Goal: Task Accomplishment & Management: Use online tool/utility

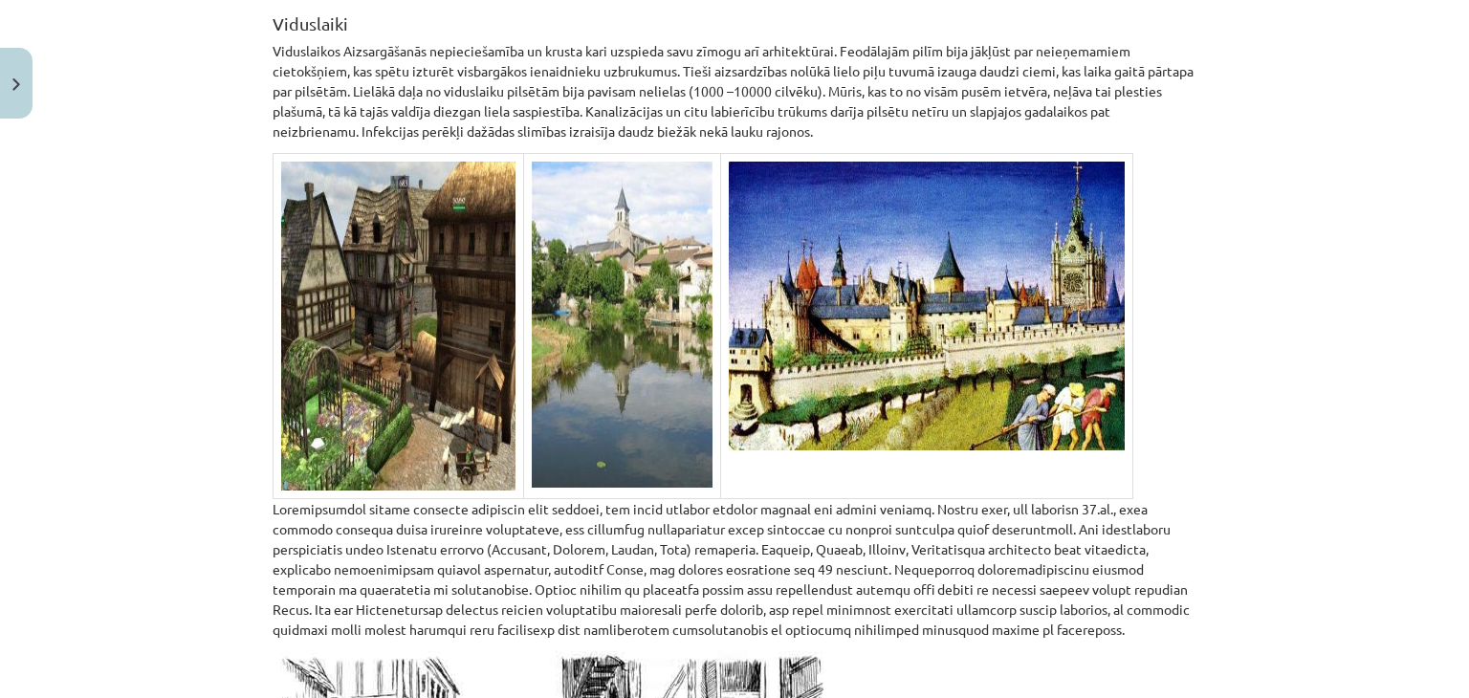
scroll to position [2916, 0]
click at [447, 310] on img at bounding box center [398, 327] width 234 height 329
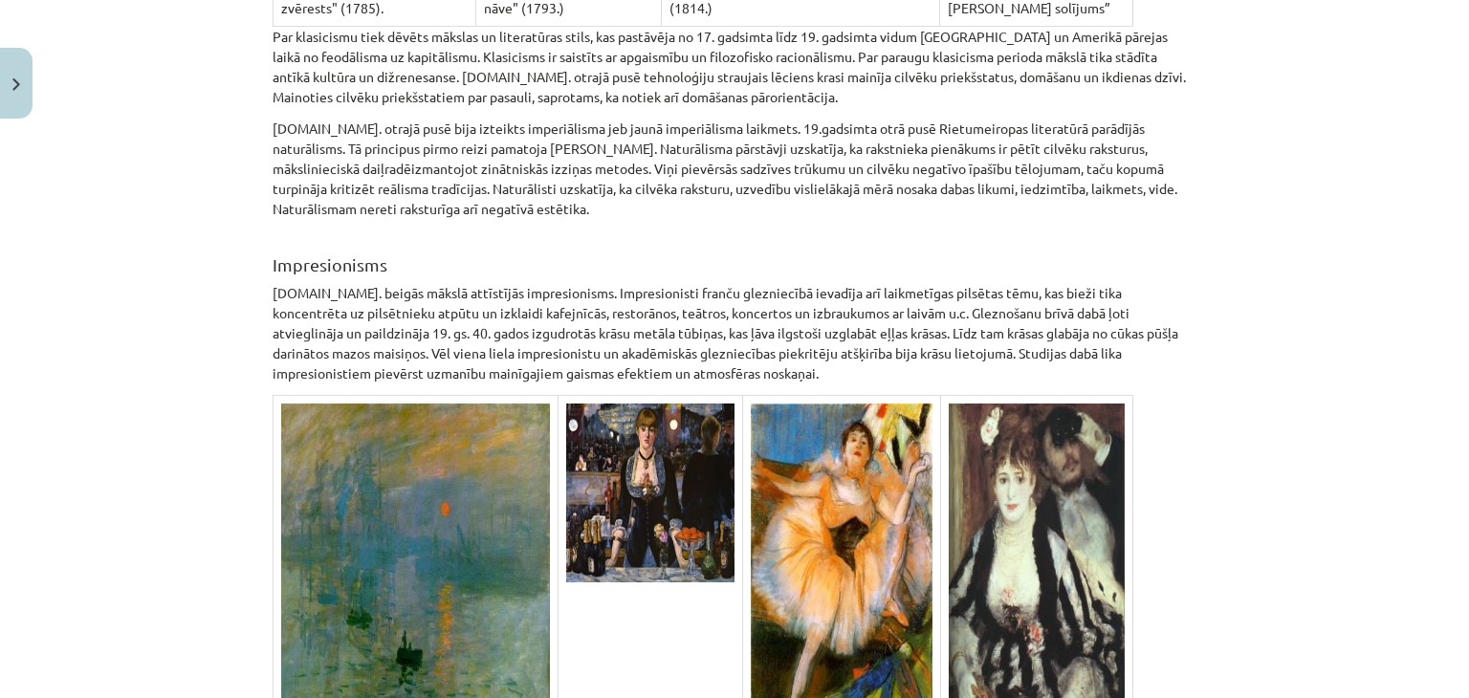
scroll to position [9019, 0]
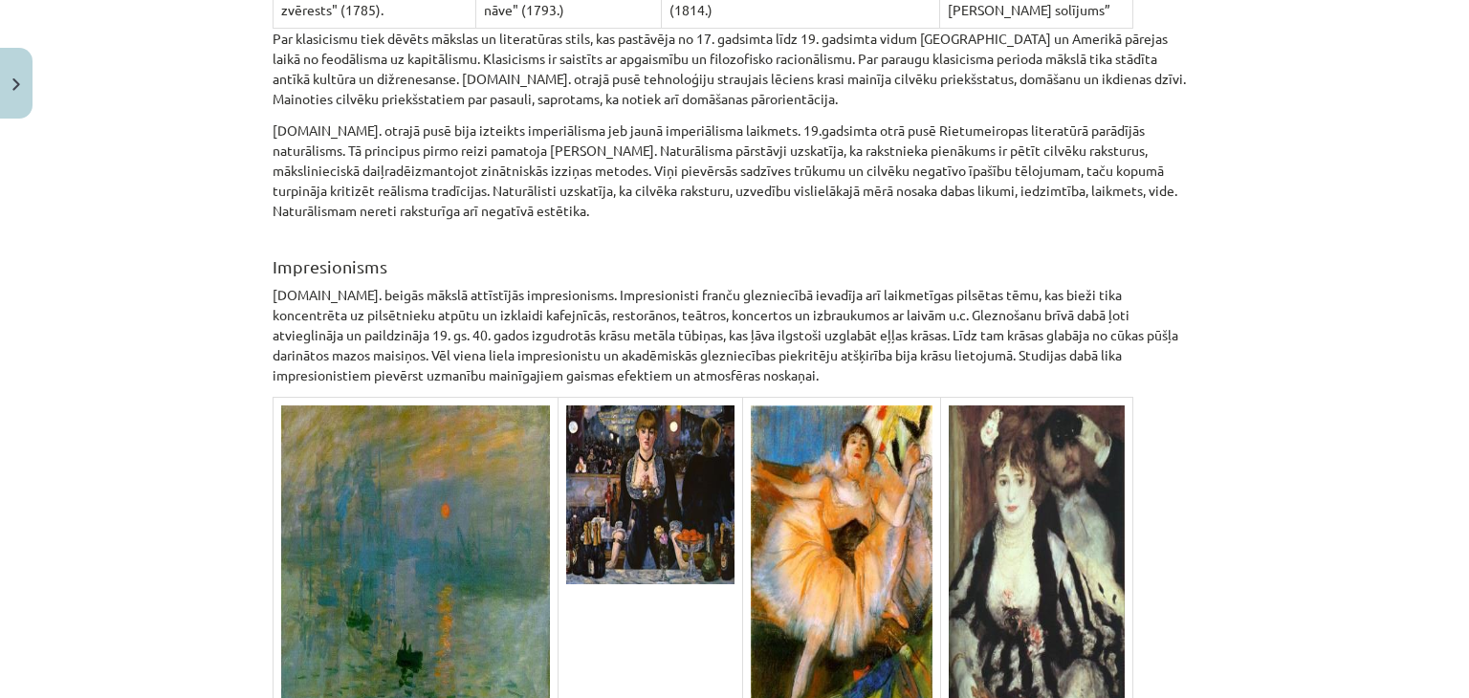
click at [660, 418] on img at bounding box center [650, 494] width 168 height 179
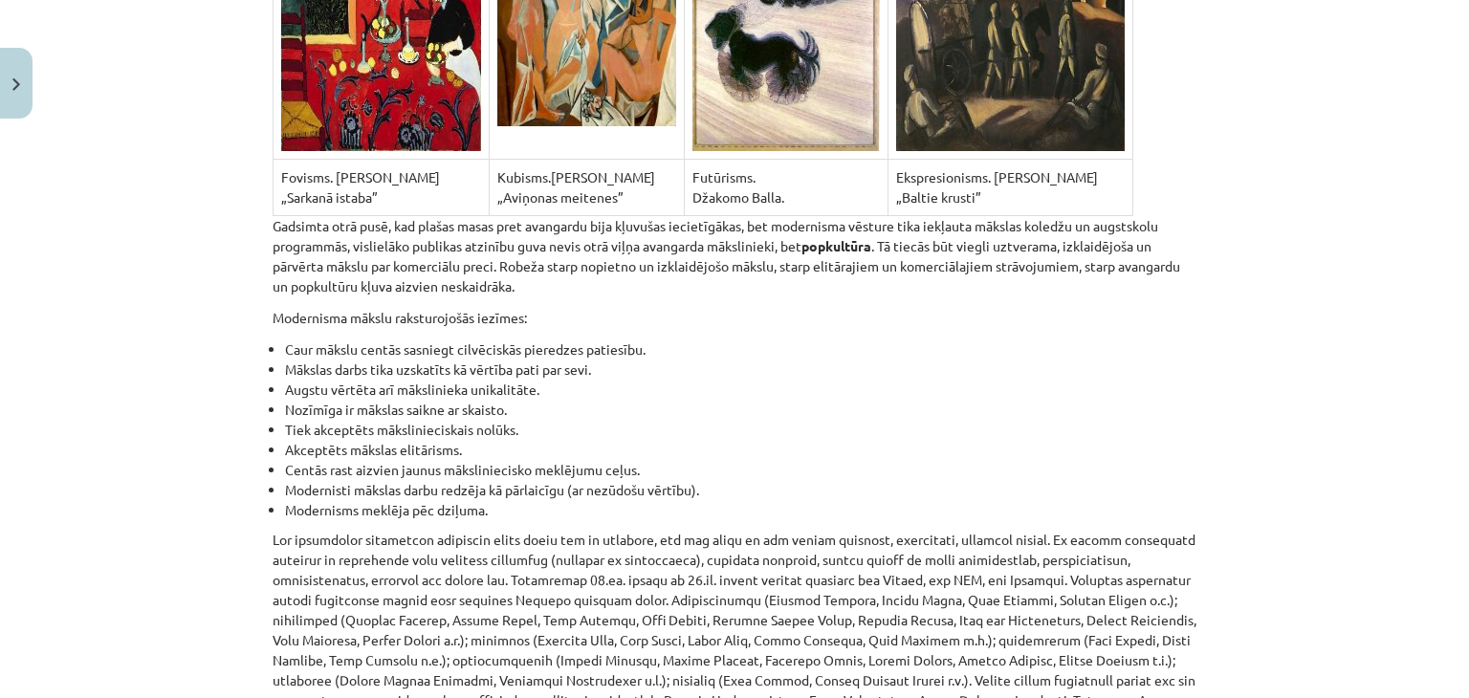
scroll to position [12746, 0]
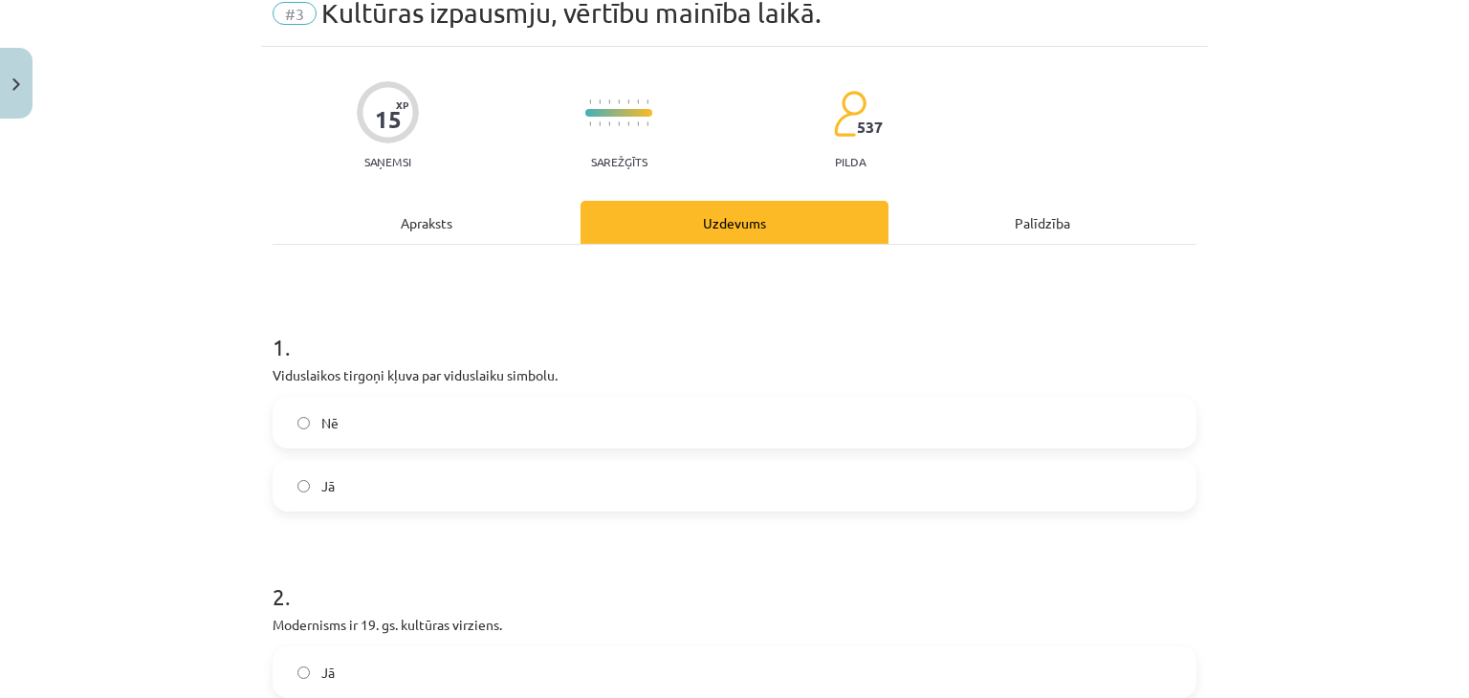
scroll to position [48, 0]
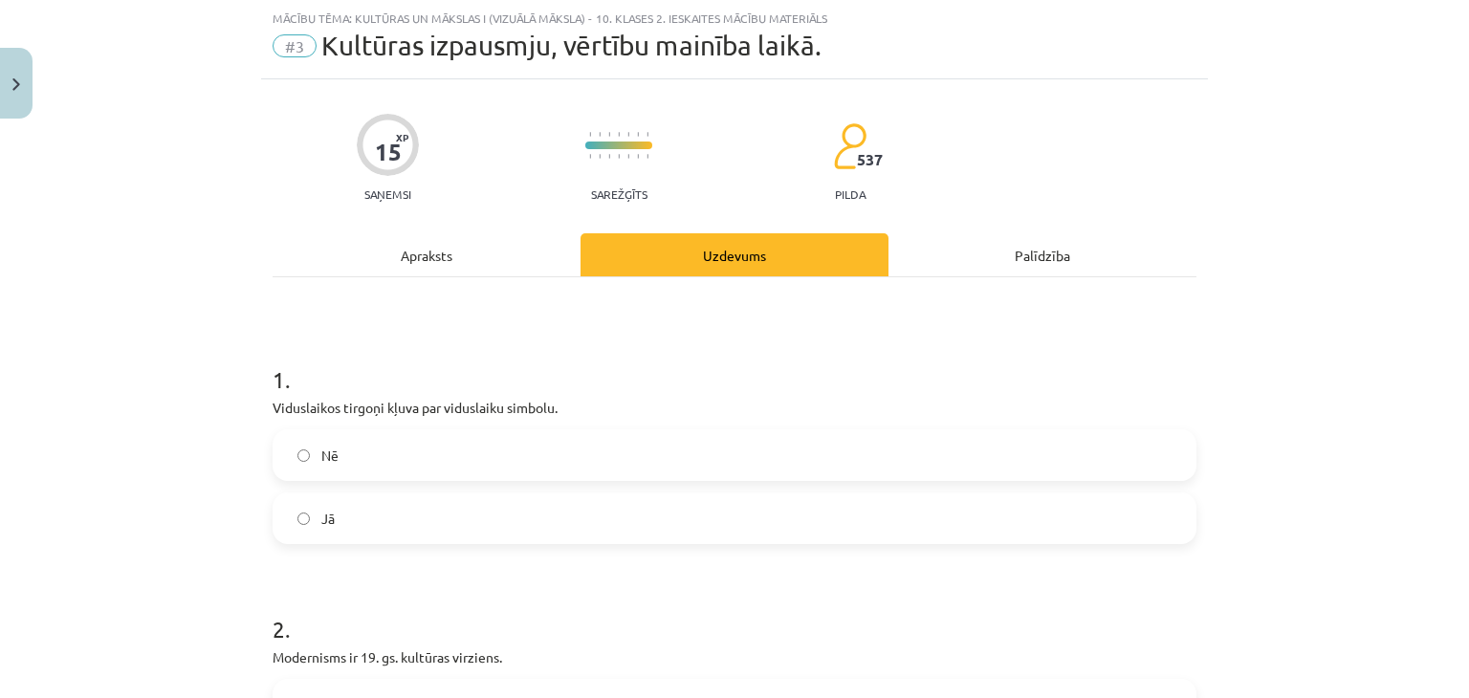
click at [422, 530] on label "Jā" at bounding box center [734, 518] width 920 height 48
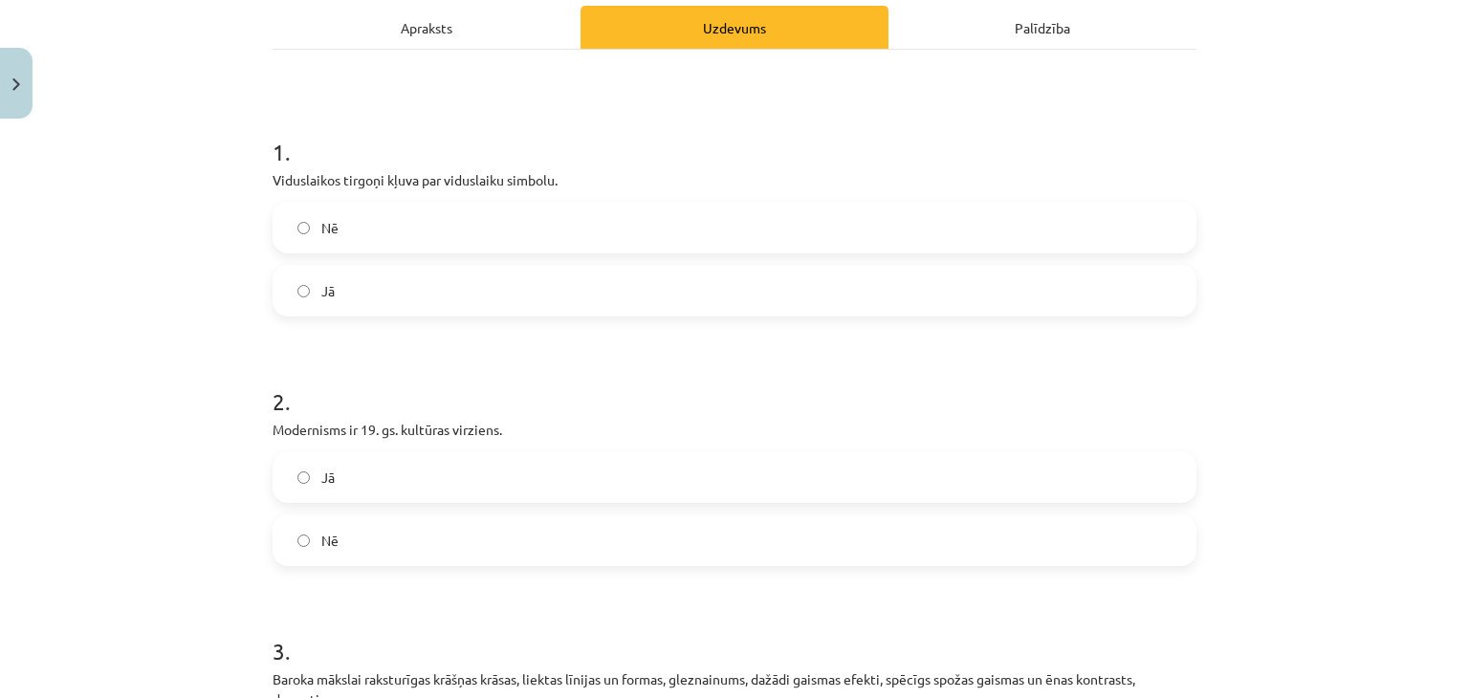
scroll to position [276, 0]
click at [398, 466] on label "Jā" at bounding box center [734, 476] width 920 height 48
click at [387, 515] on label "Nē" at bounding box center [734, 539] width 920 height 48
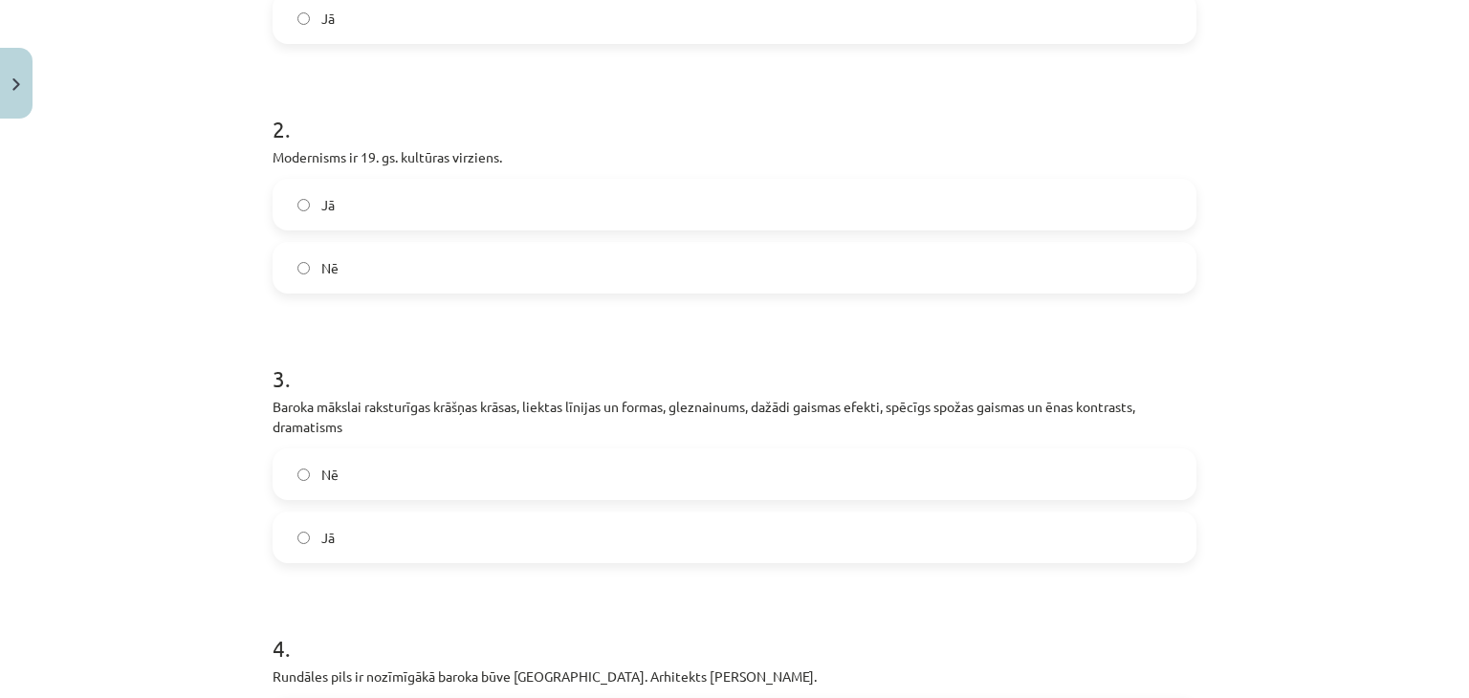
scroll to position [547, 0]
click at [405, 556] on label "Jā" at bounding box center [734, 538] width 920 height 48
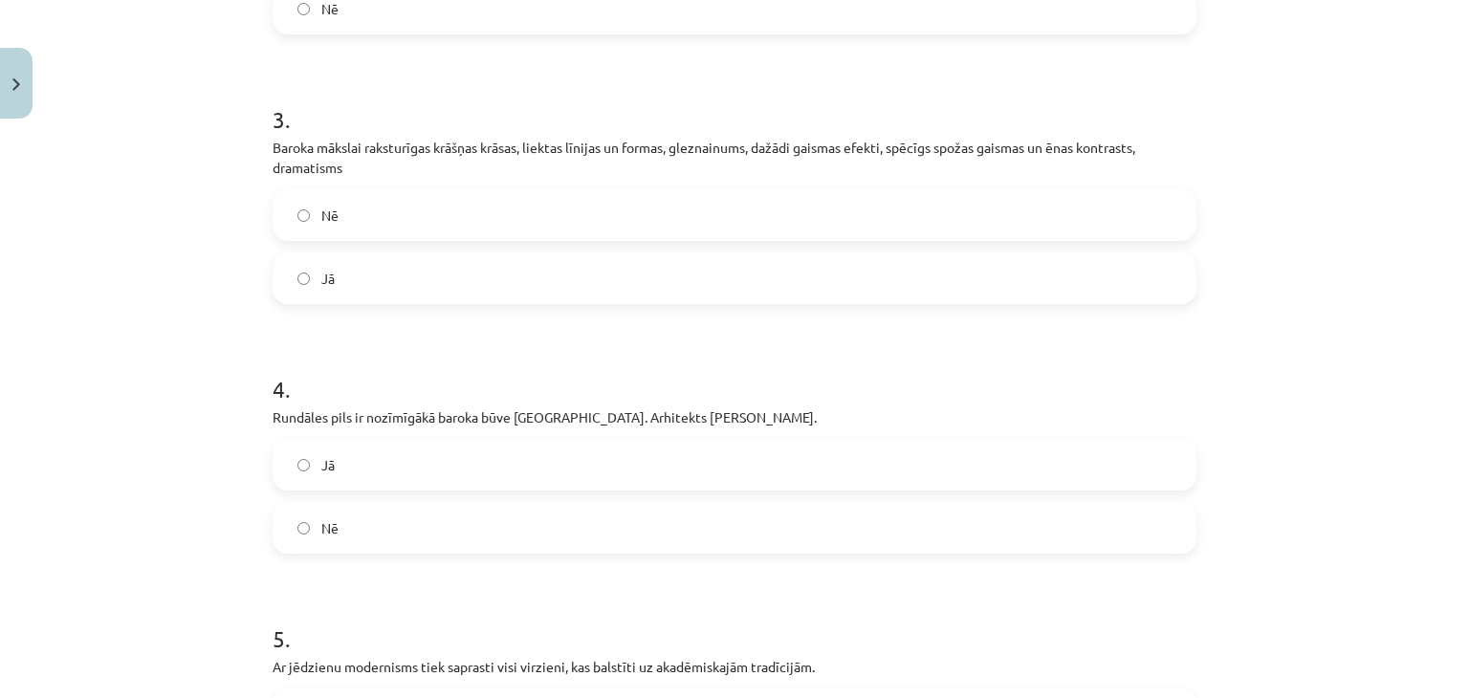
scroll to position [805, 0]
click at [391, 474] on label "Jā" at bounding box center [734, 467] width 920 height 48
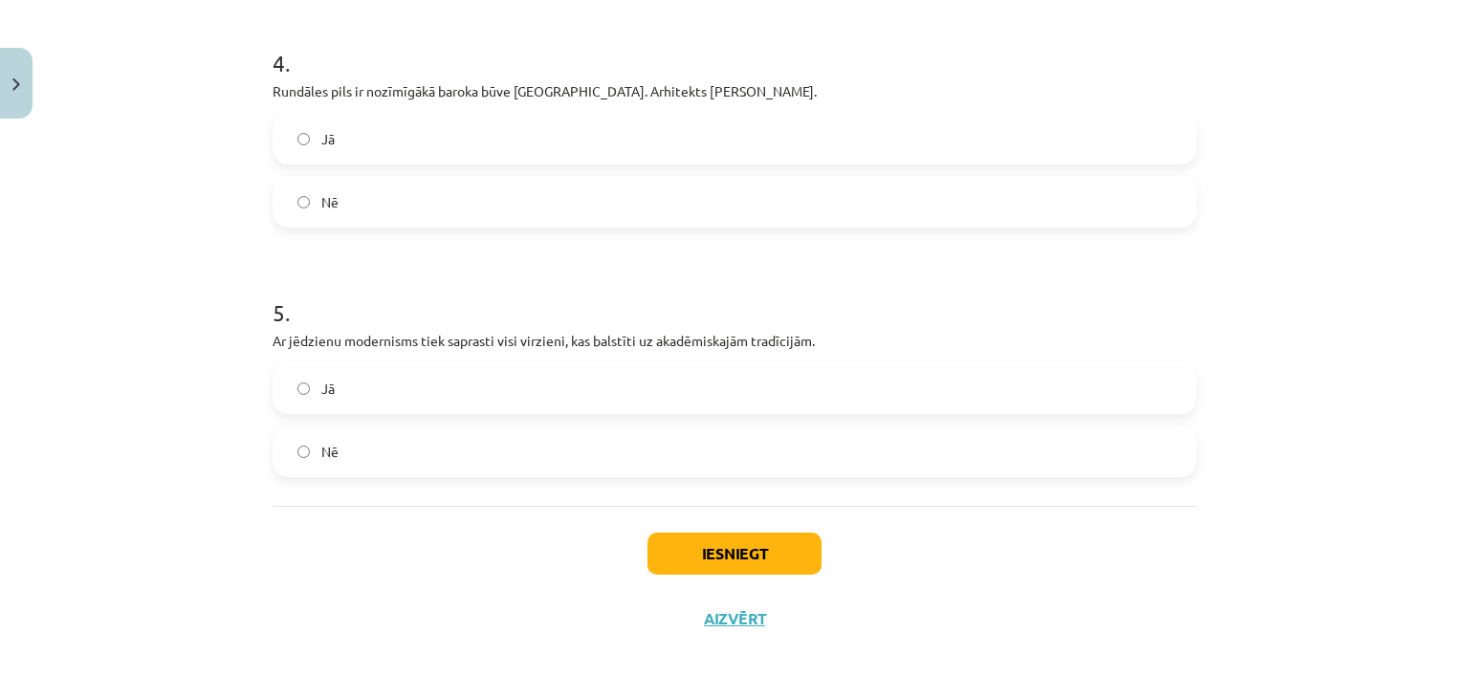
click at [394, 464] on label "Nē" at bounding box center [734, 451] width 920 height 48
click at [714, 548] on button "Iesniegt" at bounding box center [734, 554] width 174 height 42
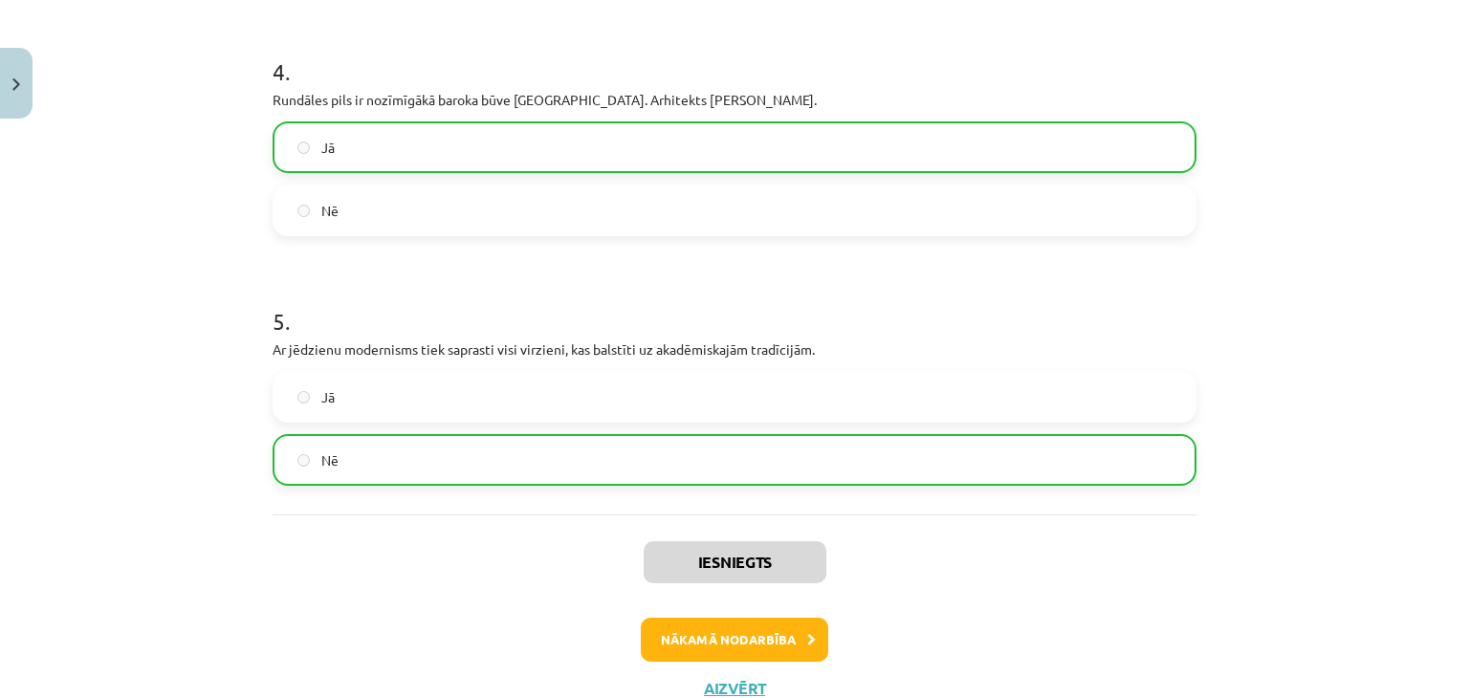
scroll to position [1193, 0]
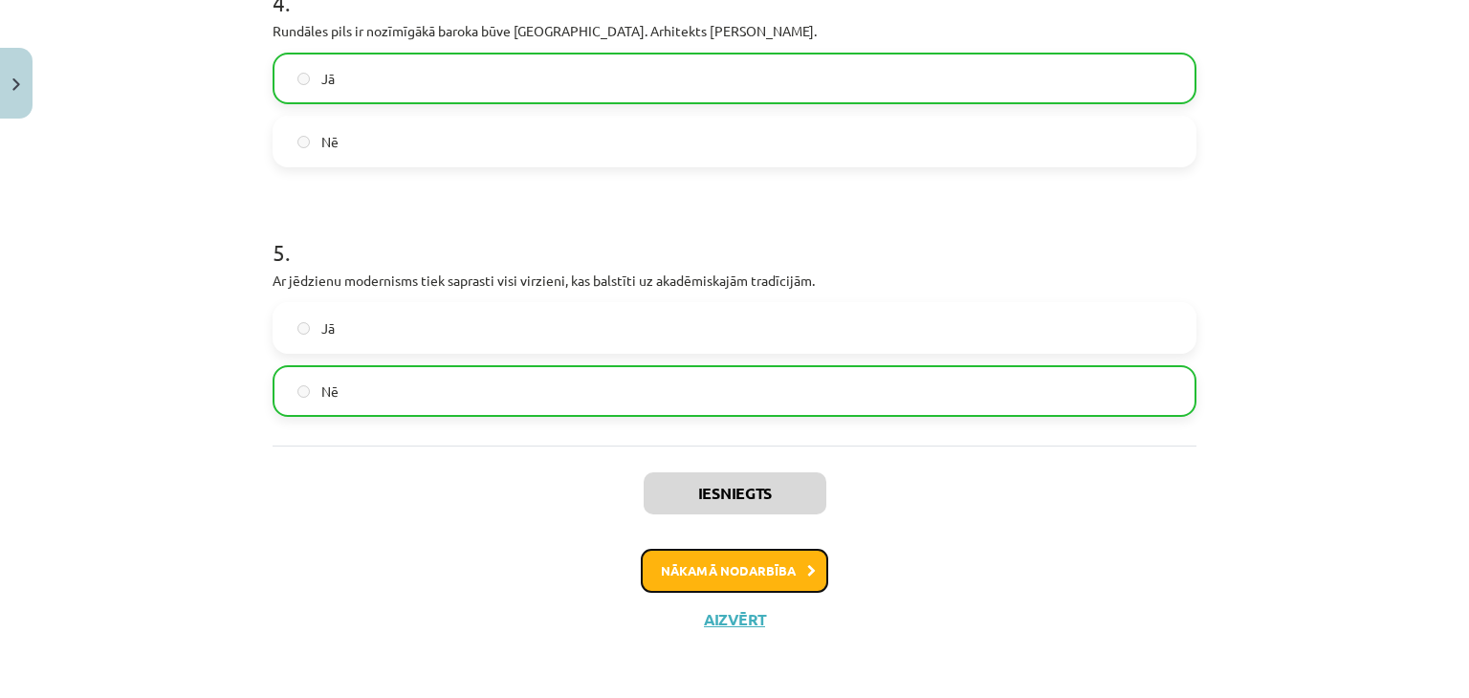
click at [722, 583] on button "Nākamā nodarbība" at bounding box center [734, 571] width 187 height 44
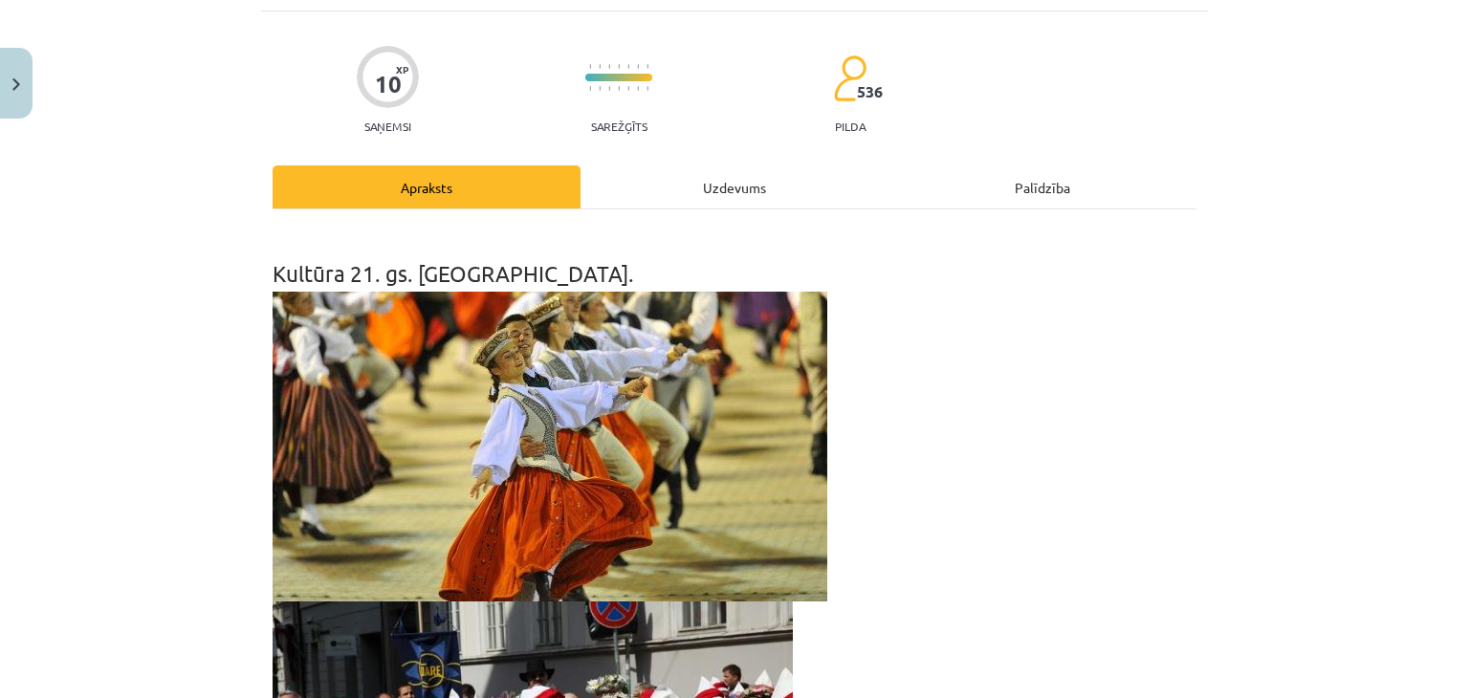
scroll to position [0, 0]
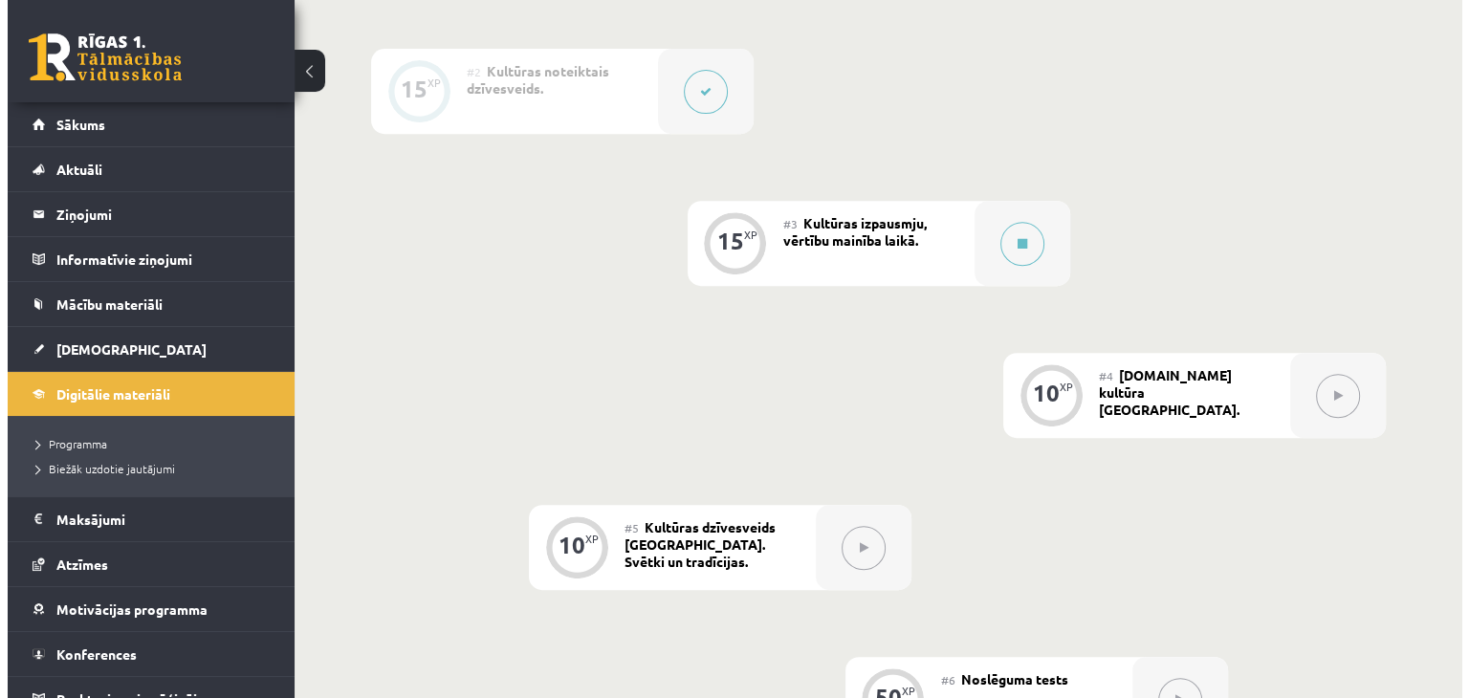
scroll to position [781, 0]
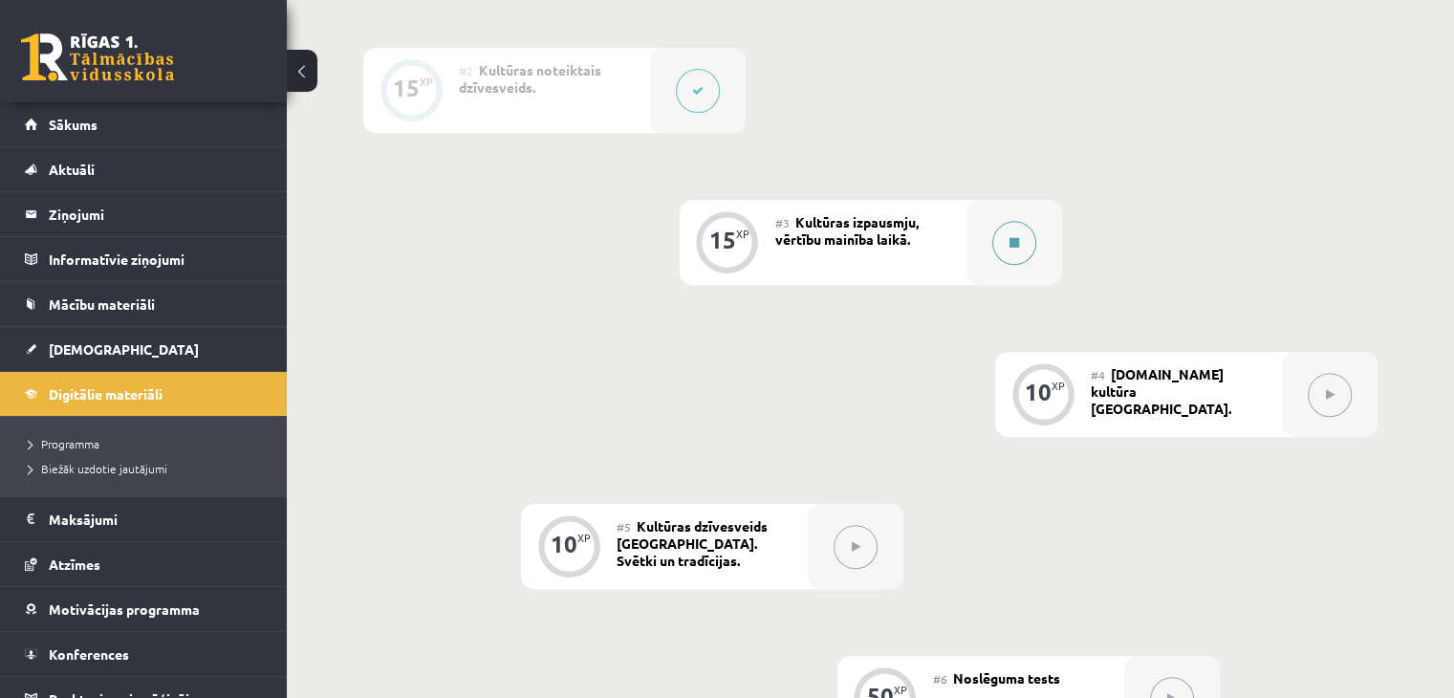
click at [994, 247] on button at bounding box center [1014, 243] width 44 height 44
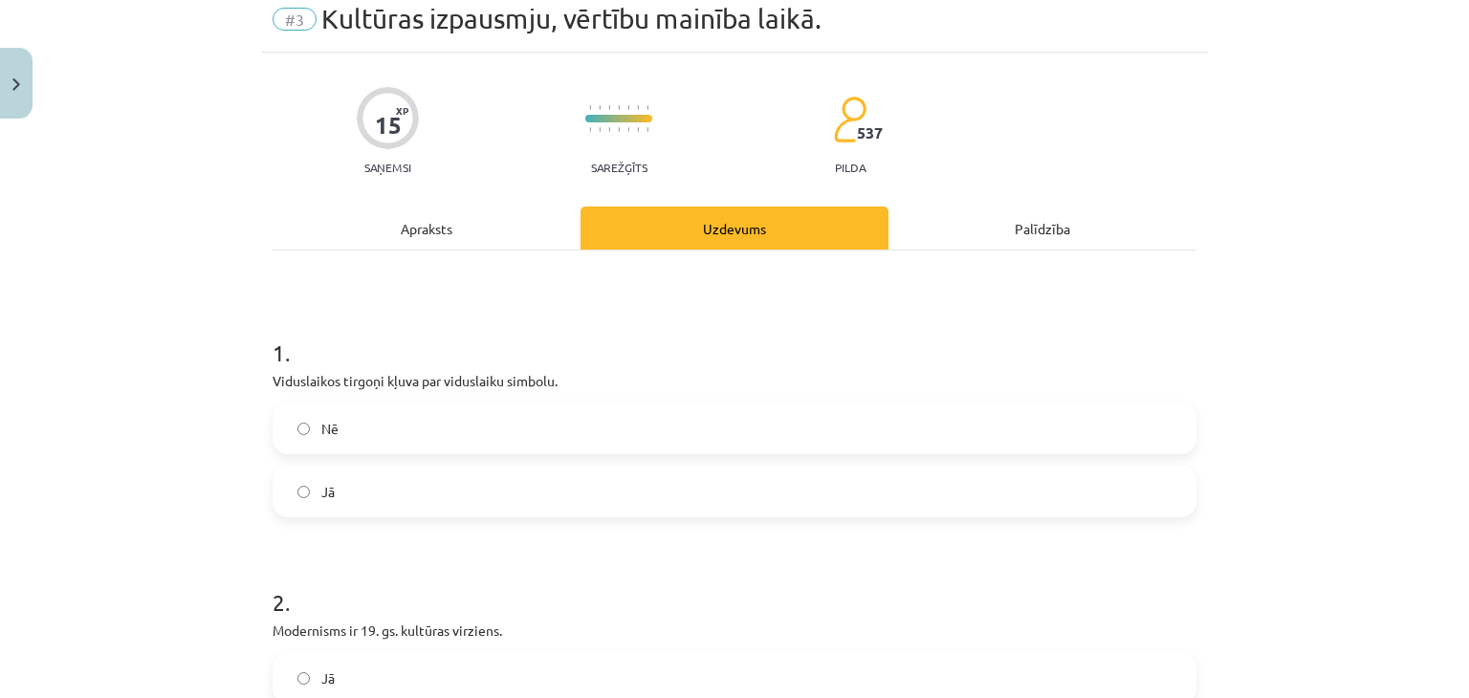
scroll to position [48, 0]
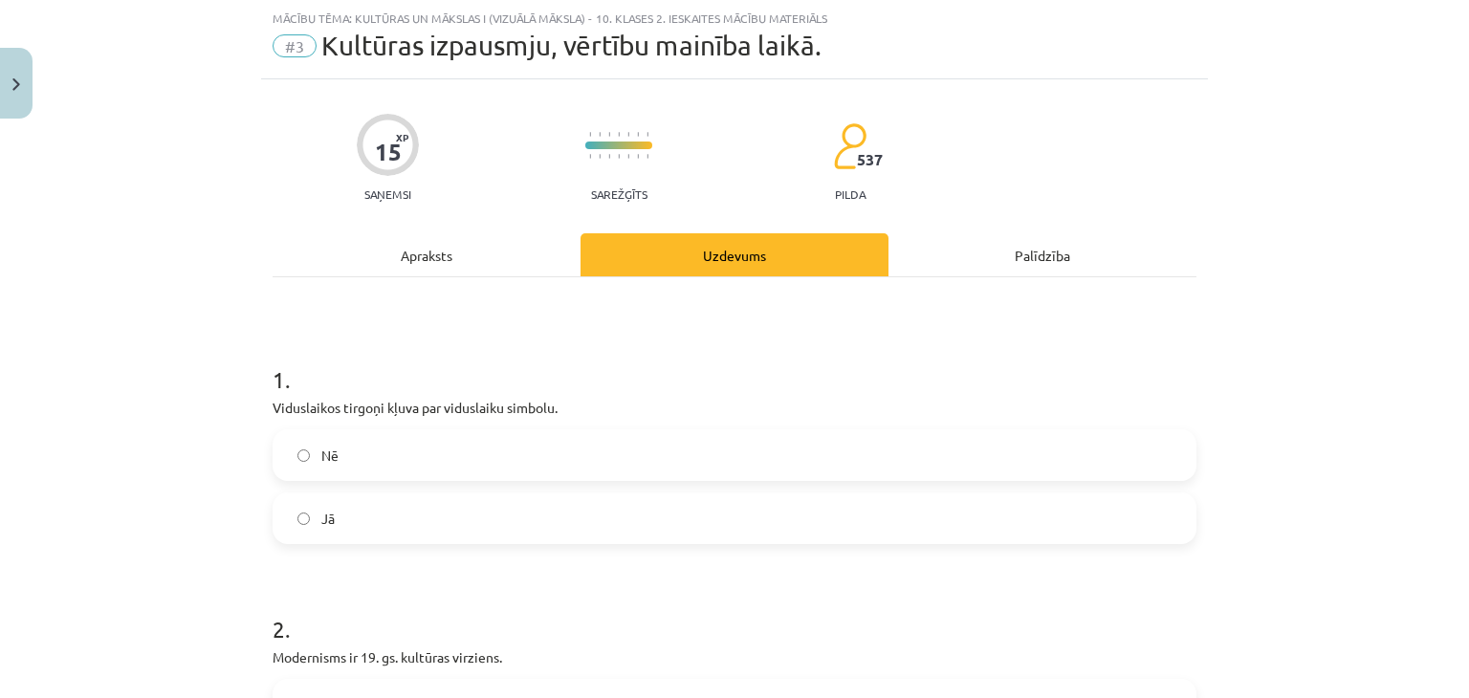
click at [526, 508] on label "Jā" at bounding box center [734, 518] width 920 height 48
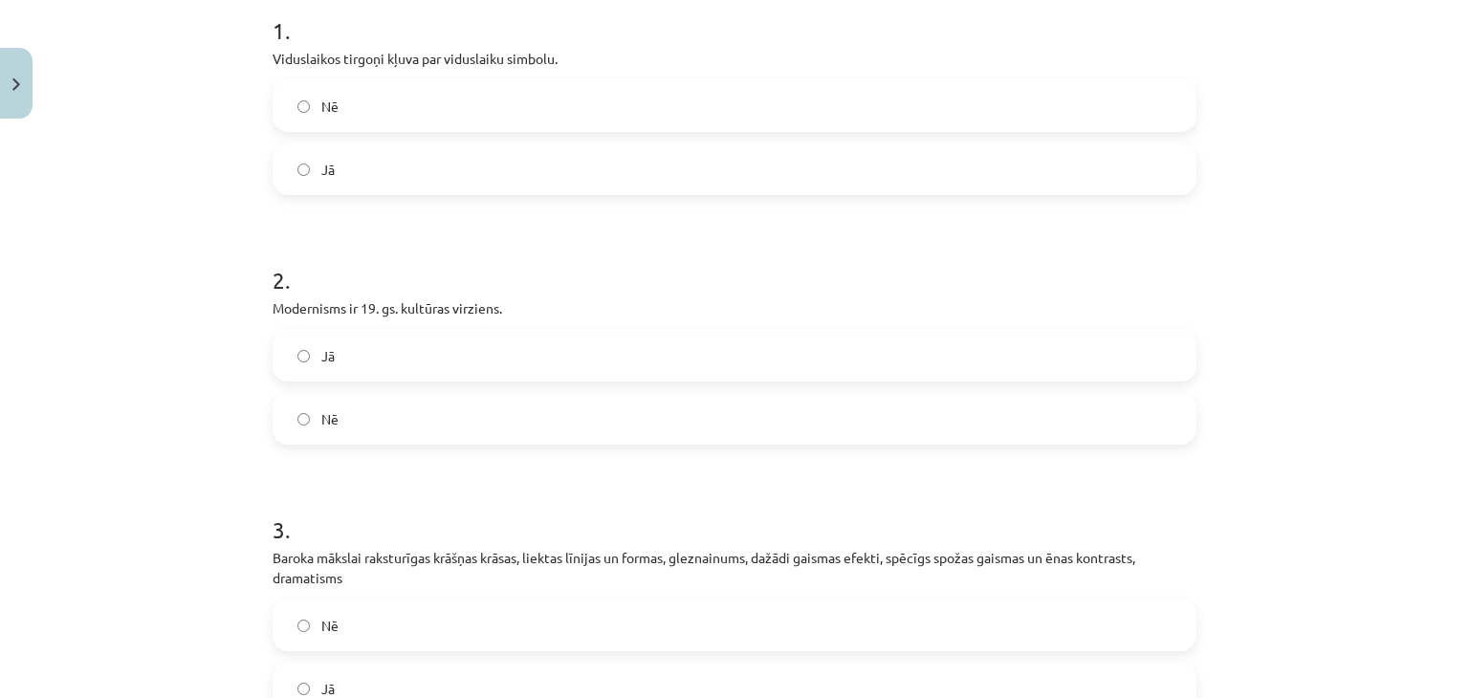
scroll to position [419, 0]
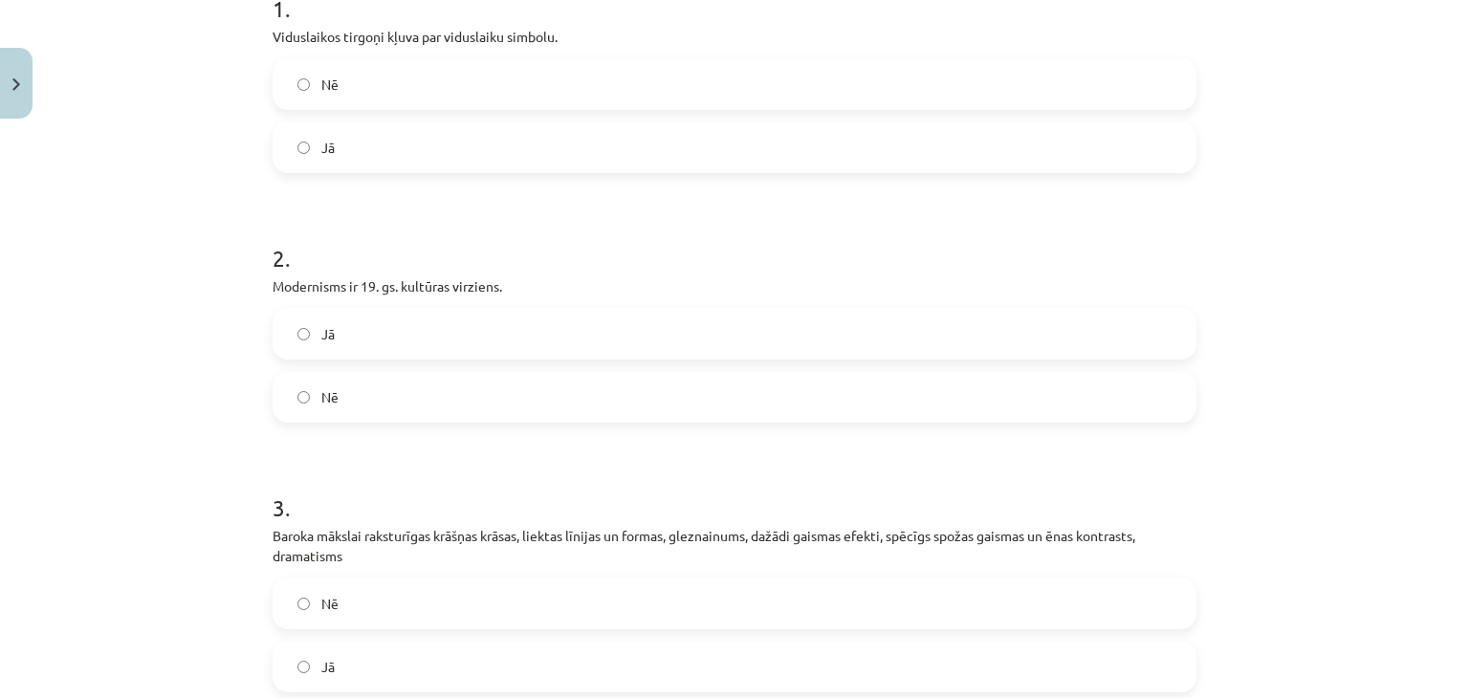
click at [490, 395] on label "Nē" at bounding box center [734, 397] width 920 height 48
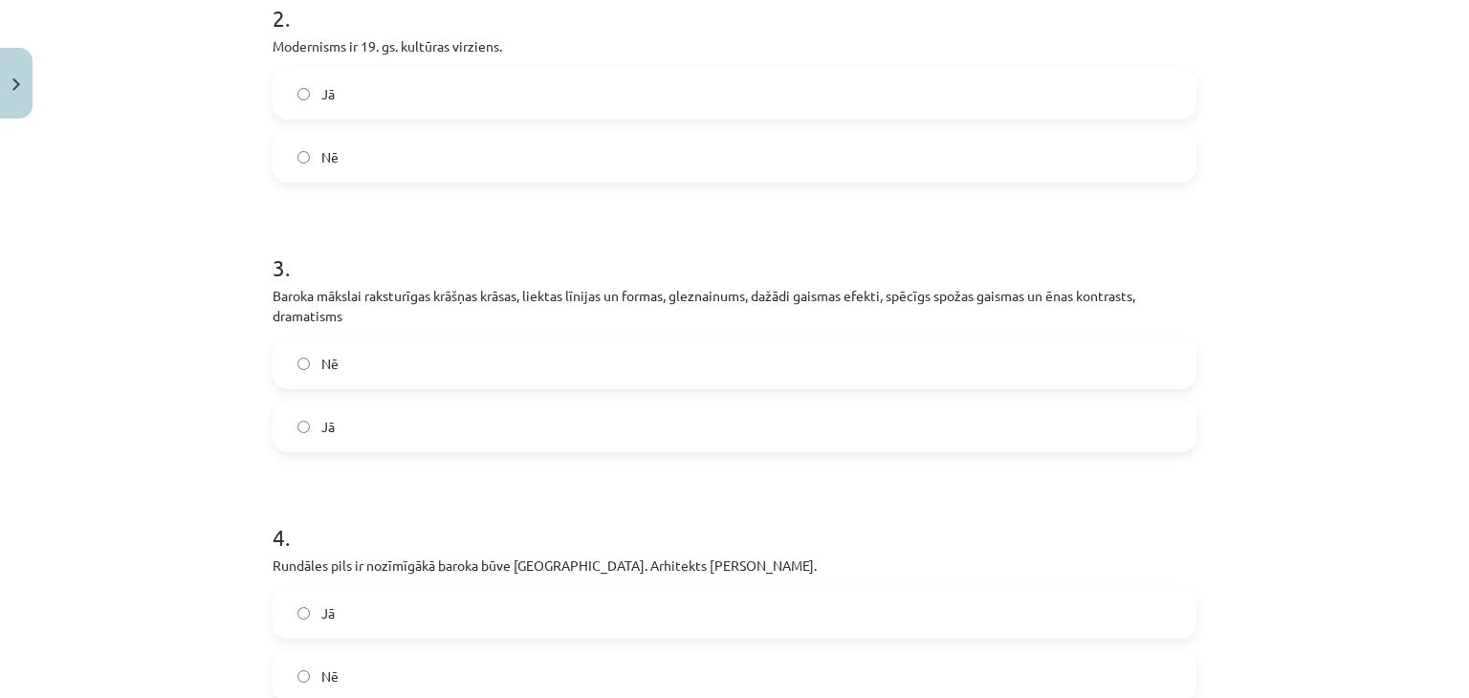
scroll to position [660, 0]
click at [418, 432] on label "Jā" at bounding box center [734, 426] width 920 height 48
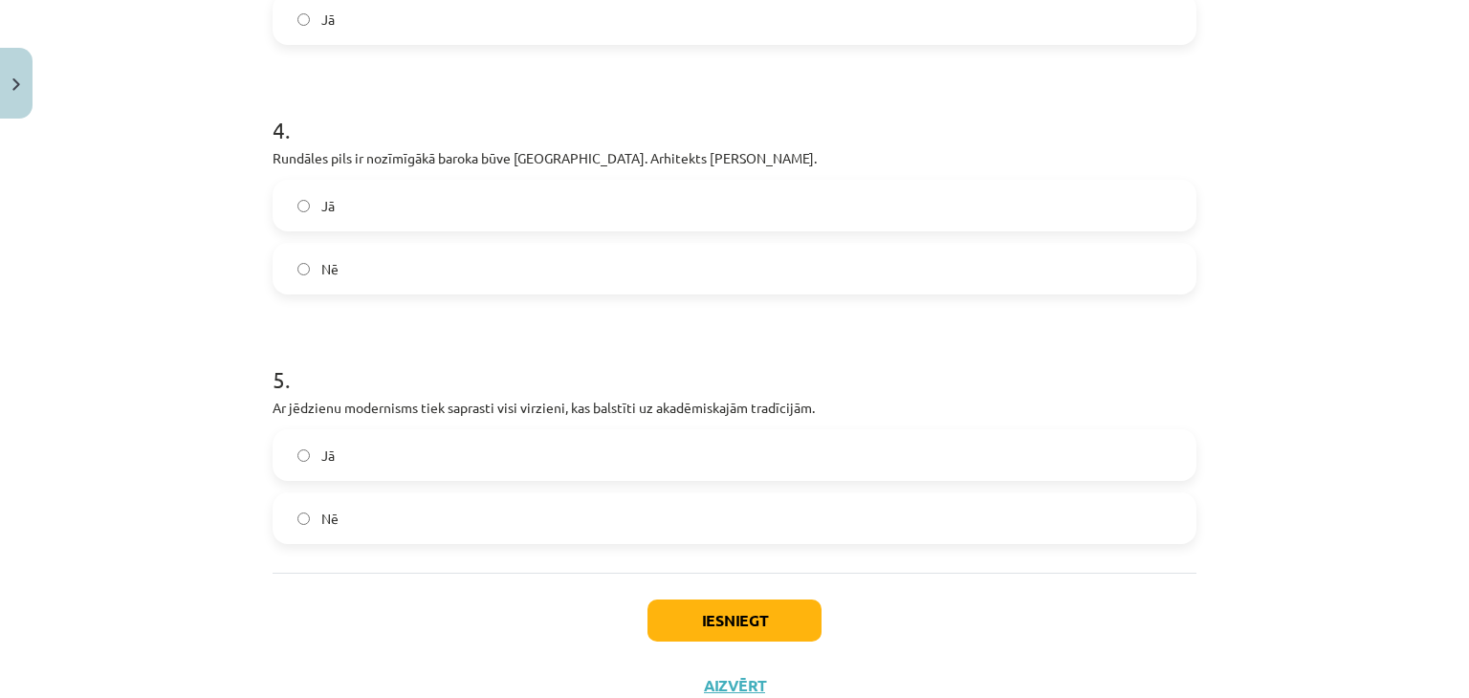
scroll to position [1064, 0]
click at [336, 211] on label "Jā" at bounding box center [734, 208] width 920 height 48
click at [390, 506] on label "Nē" at bounding box center [734, 520] width 920 height 48
click at [734, 643] on div "Iesniegt Aizvērt" at bounding box center [734, 642] width 924 height 134
click at [734, 629] on button "Iesniegt" at bounding box center [734, 622] width 174 height 42
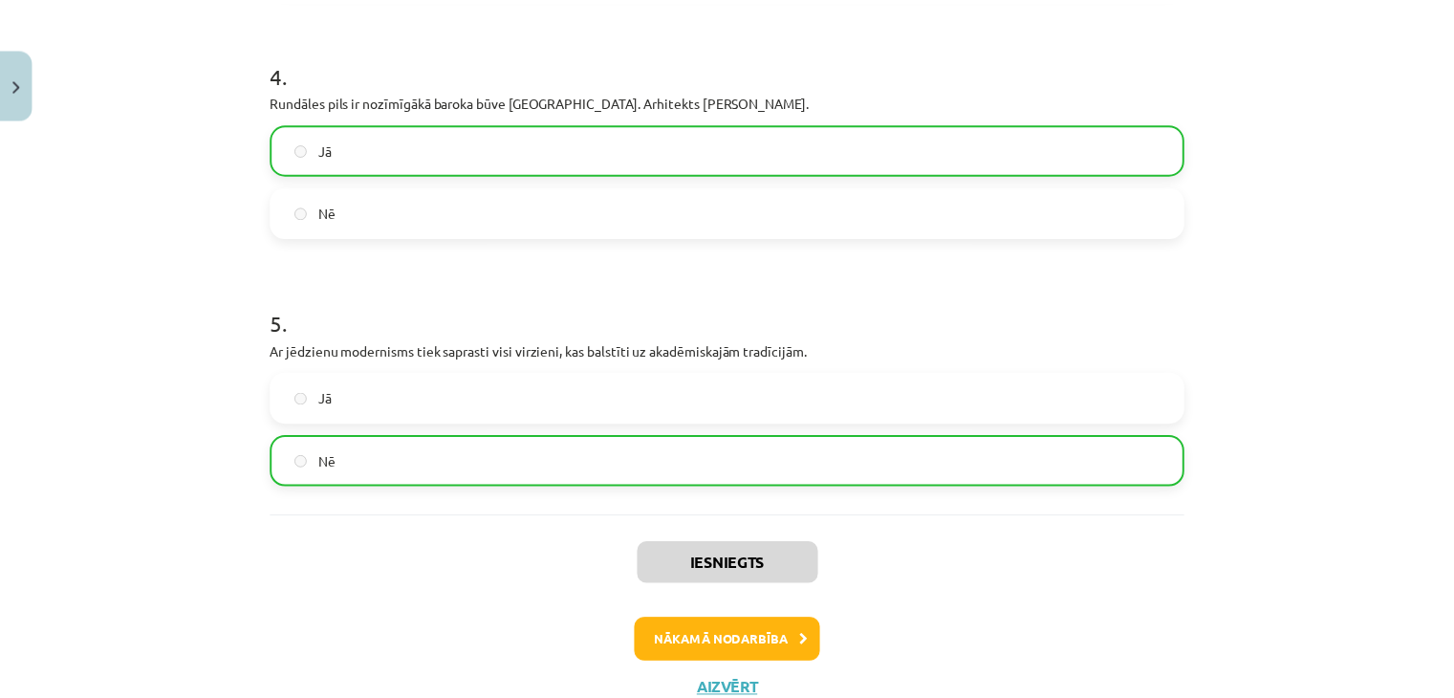
scroll to position [1193, 0]
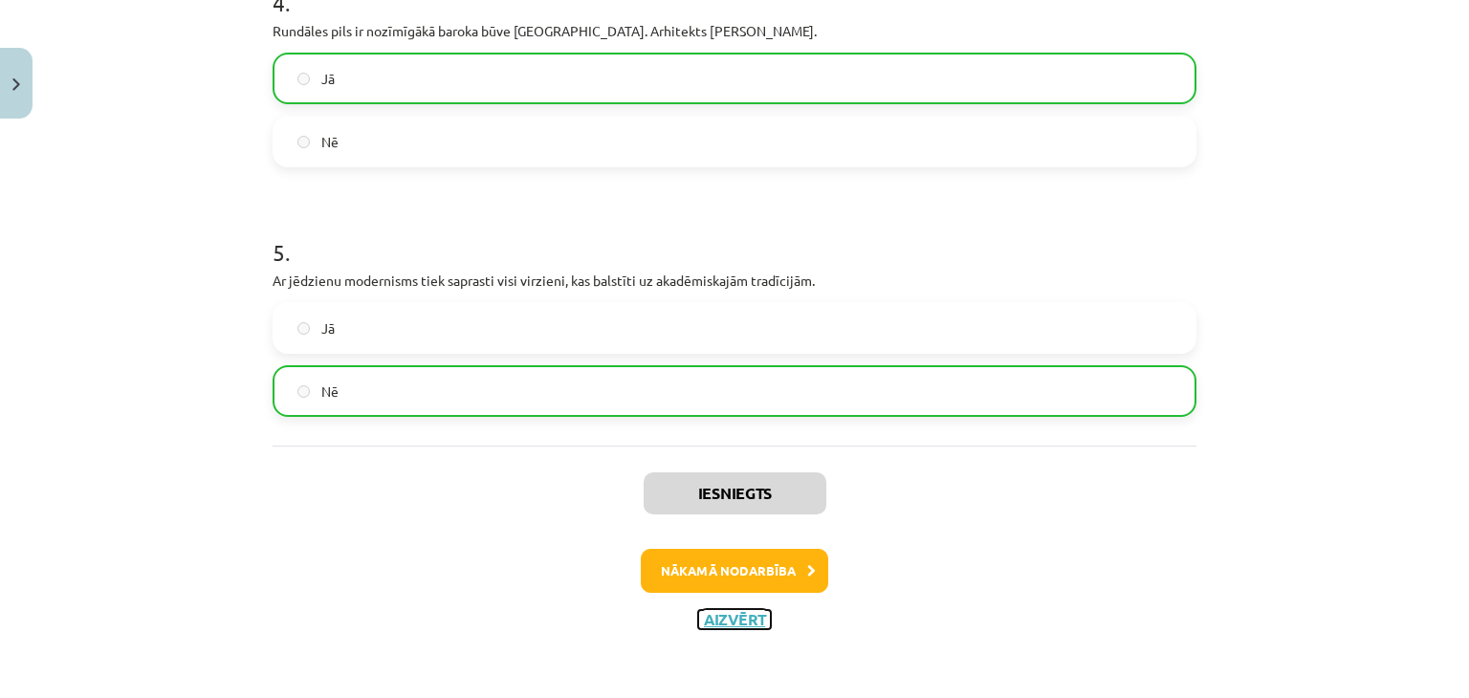
click at [734, 614] on button "Aizvērt" at bounding box center [734, 619] width 73 height 19
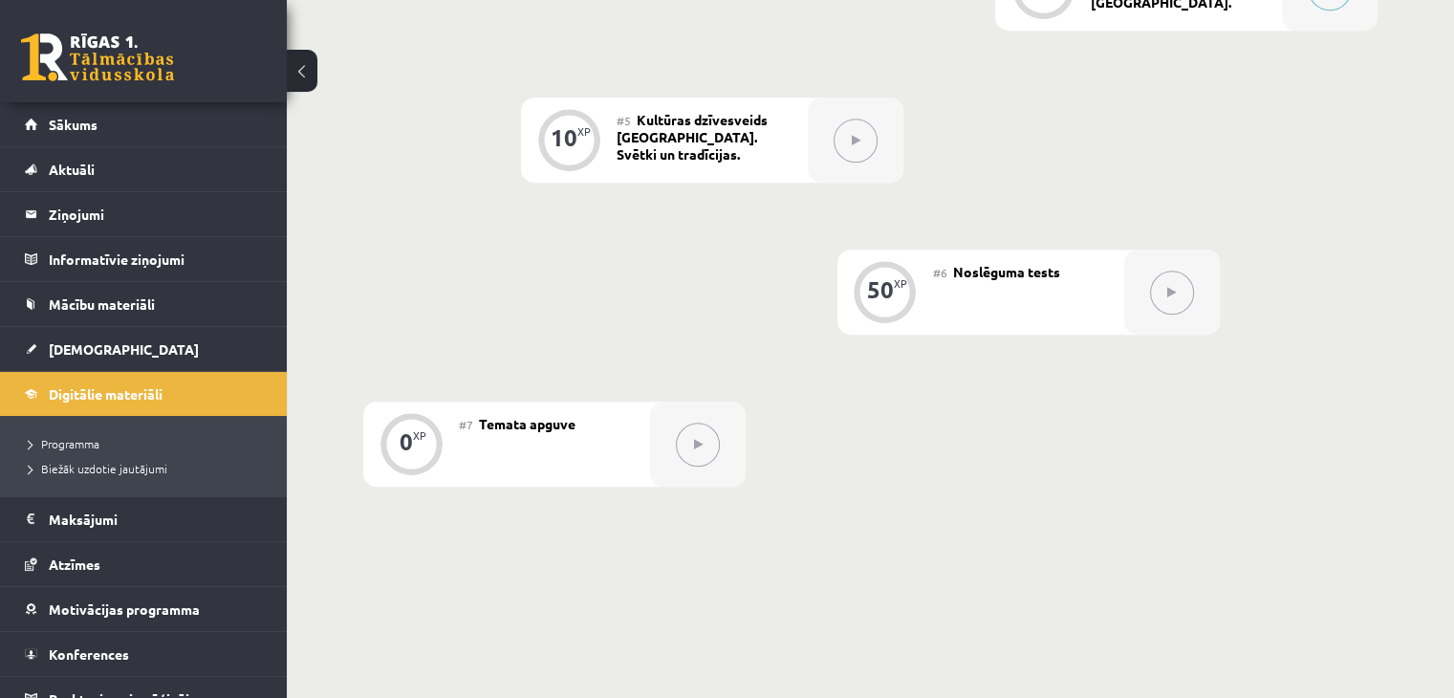
scroll to position [1311, 0]
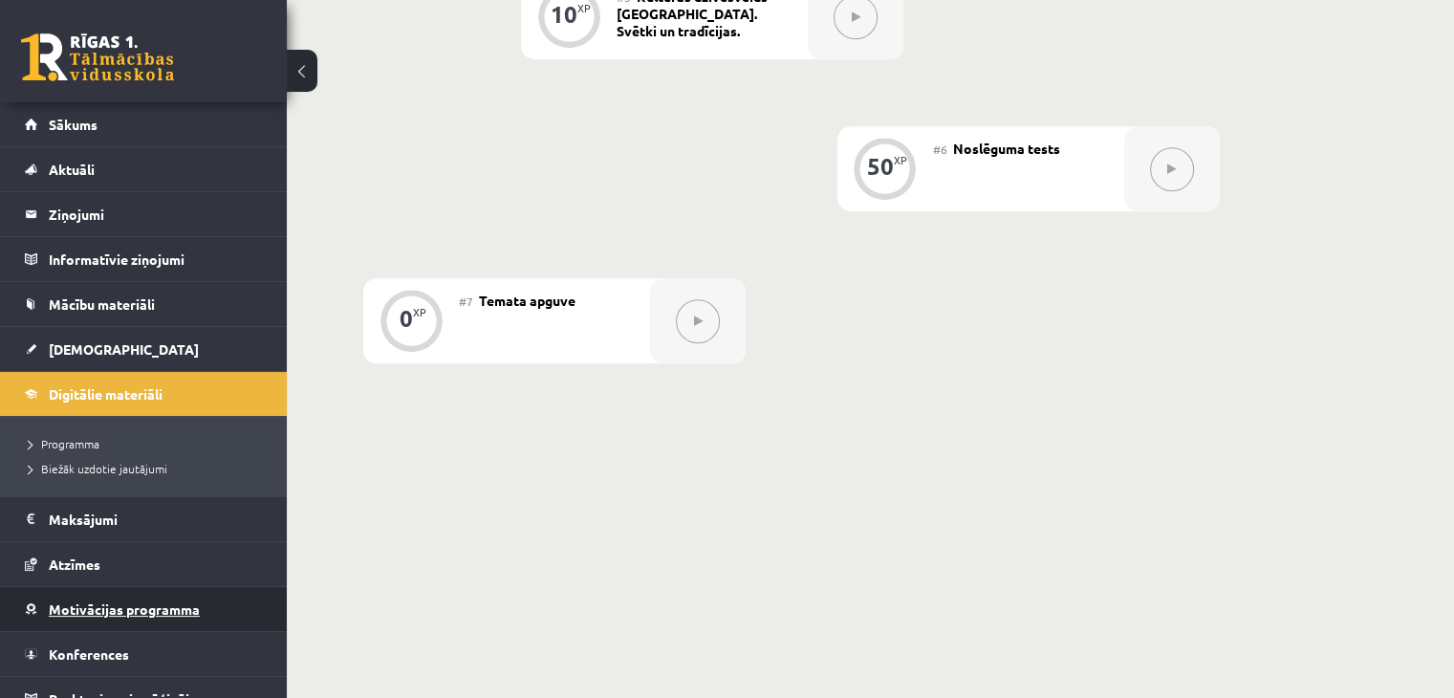
click at [199, 605] on link "Motivācijas programma" at bounding box center [144, 609] width 238 height 44
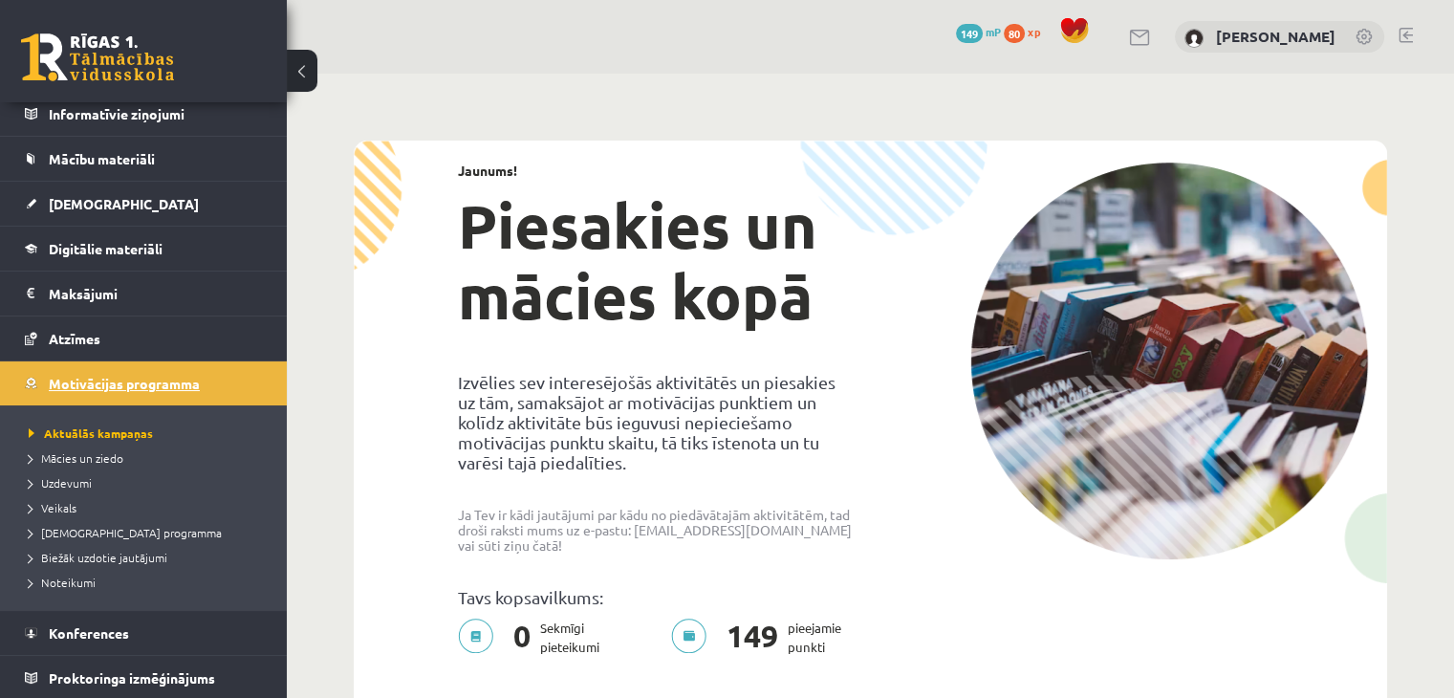
scroll to position [144, 0]
click at [73, 456] on span "Mācies un ziedo" at bounding box center [76, 458] width 95 height 15
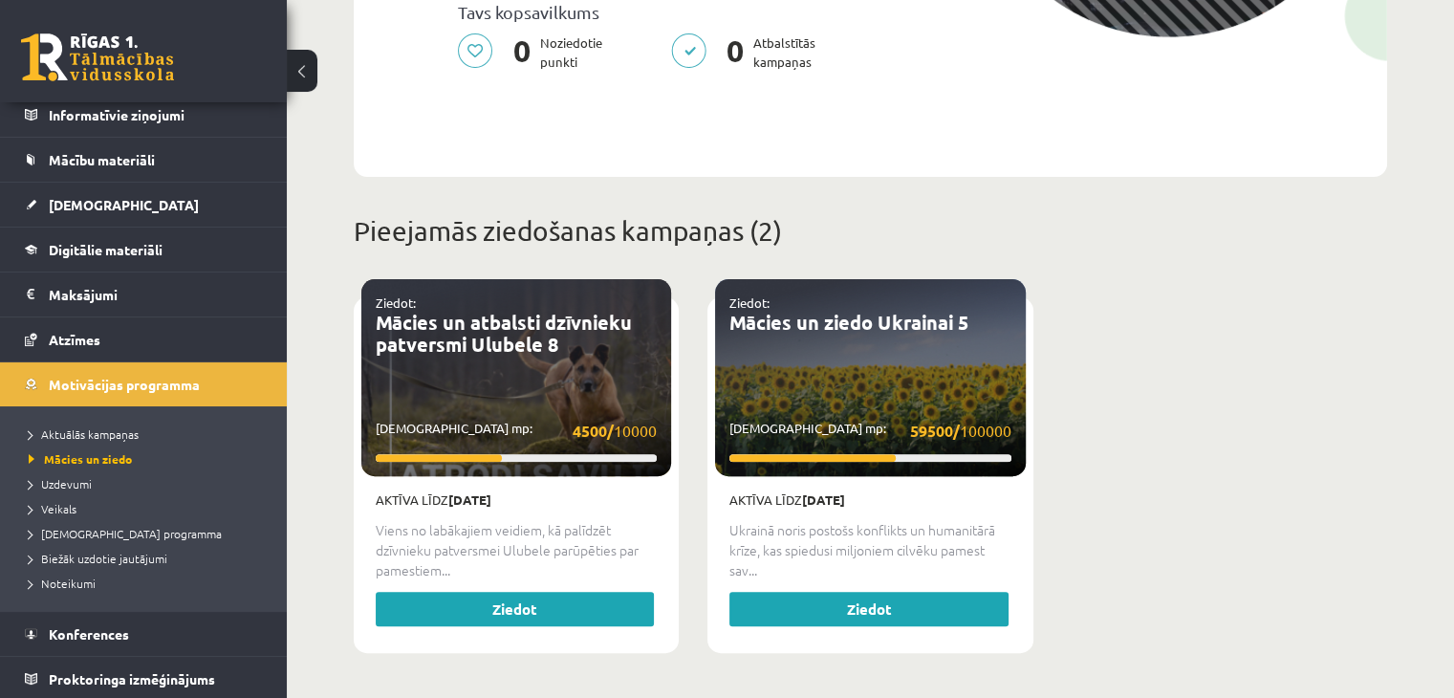
scroll to position [532, 0]
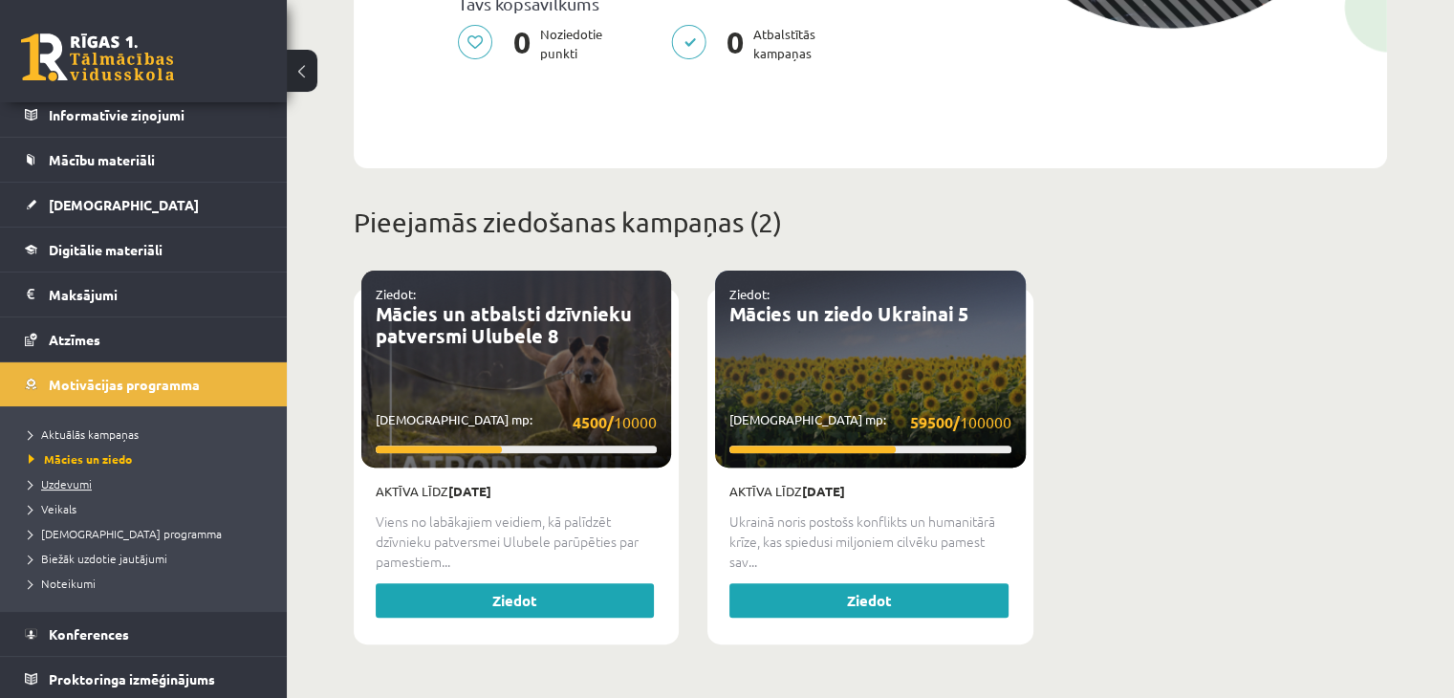
click at [69, 481] on span "Uzdevumi" at bounding box center [60, 483] width 63 height 15
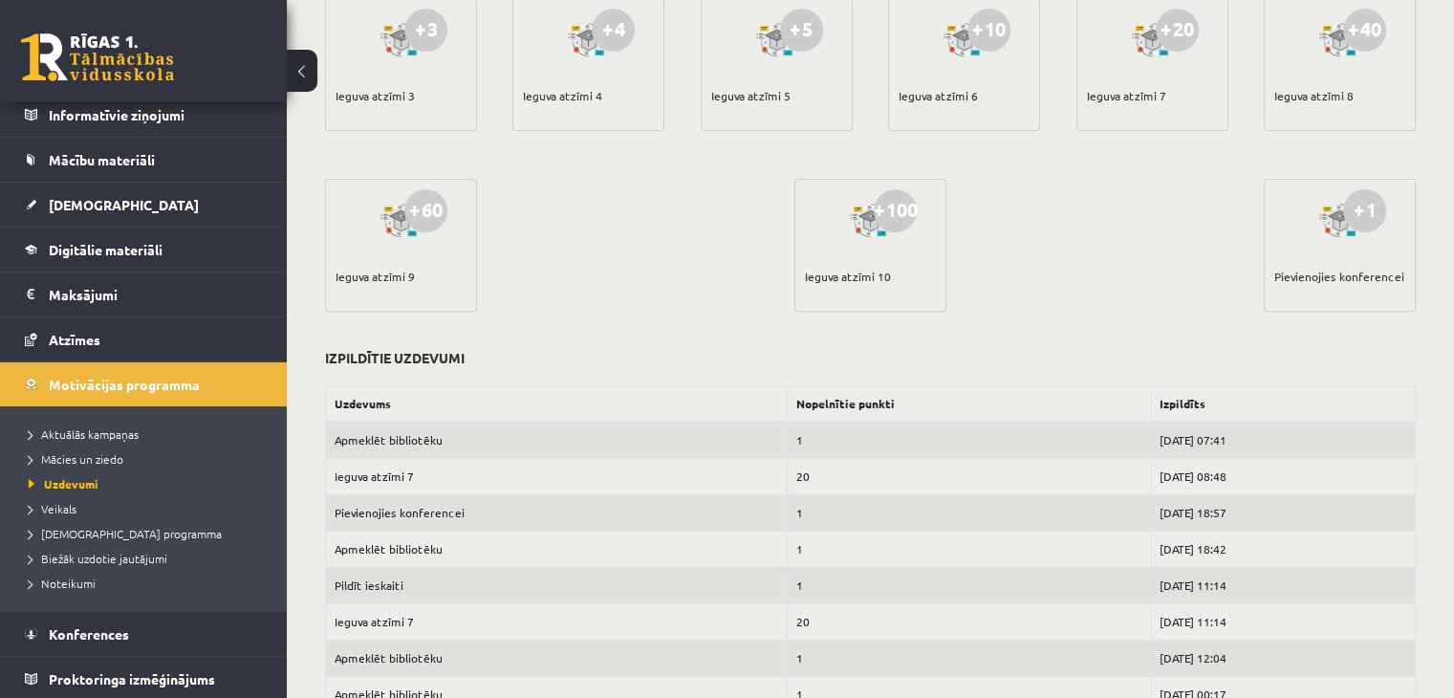
scroll to position [837, 0]
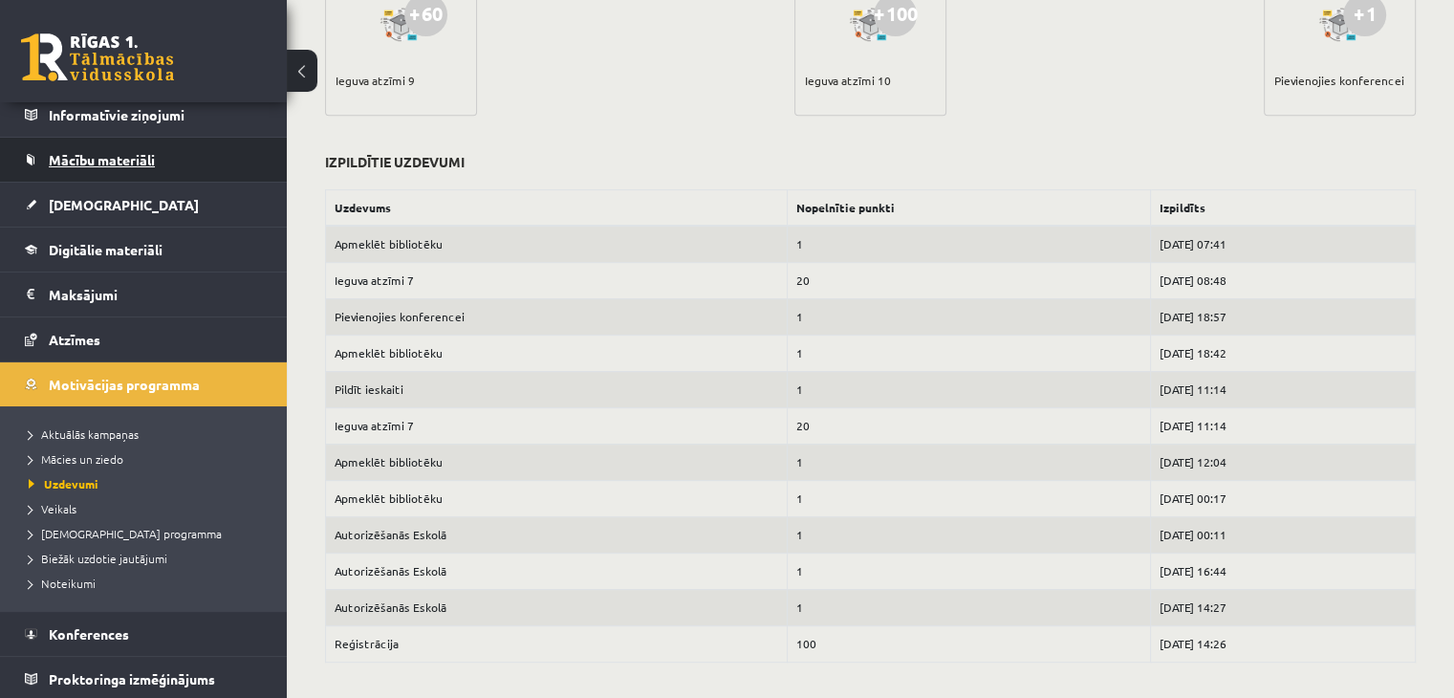
click at [157, 165] on link "Mācību materiāli" at bounding box center [144, 160] width 238 height 44
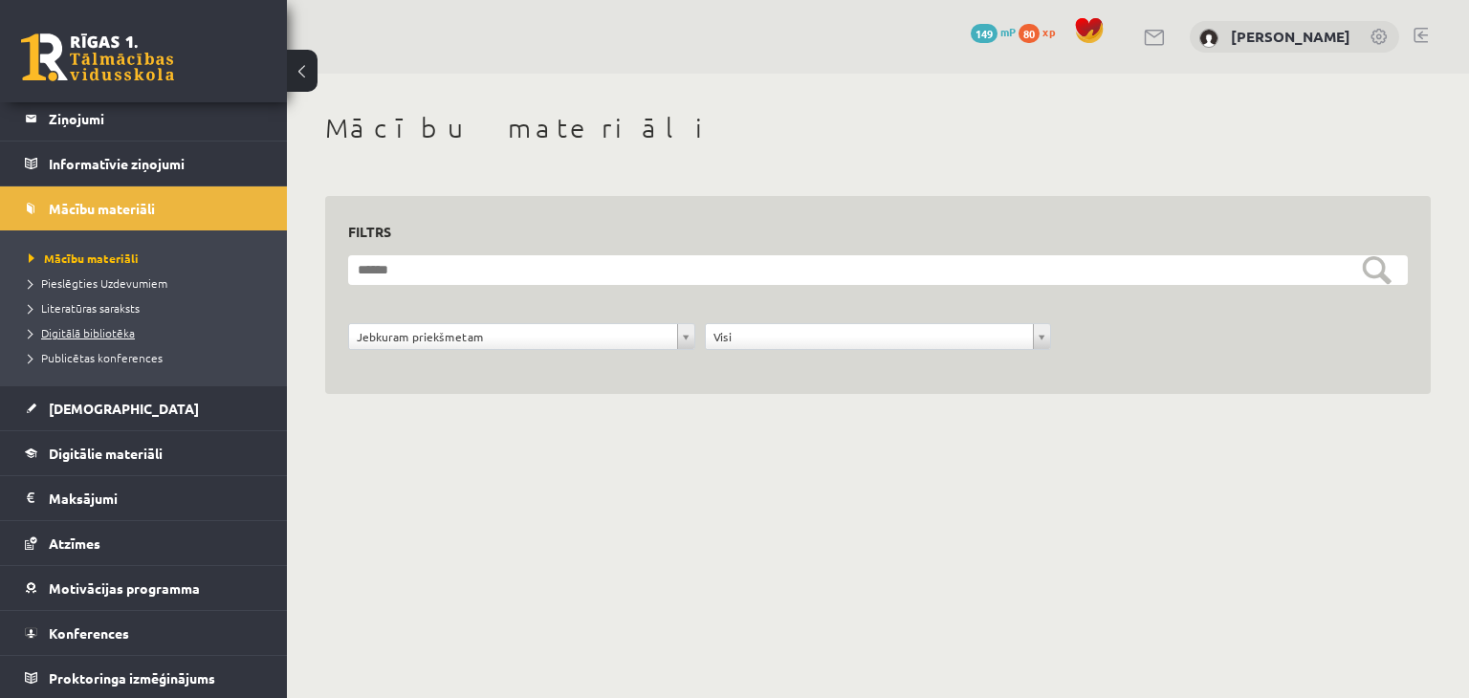
click at [123, 334] on span "Digitālā bibliotēka" at bounding box center [82, 332] width 106 height 15
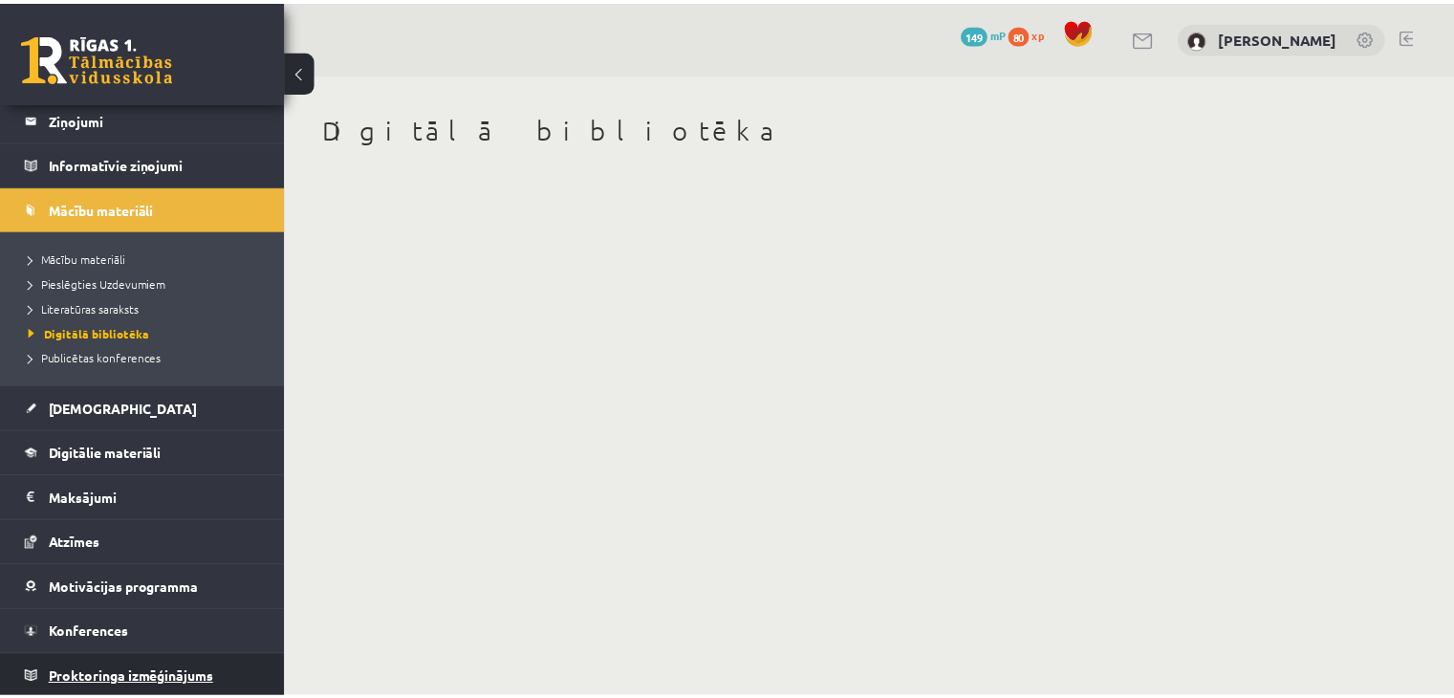
scroll to position [96, 0]
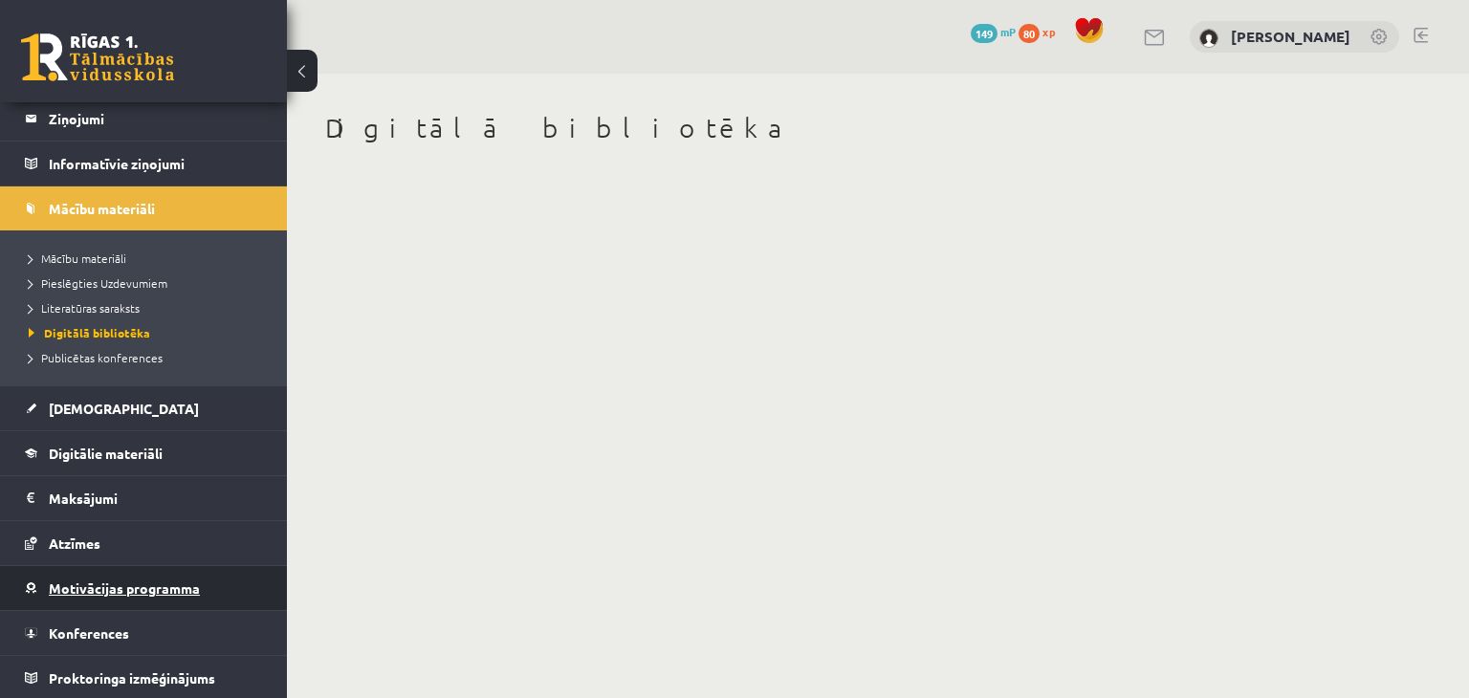
click at [141, 579] on span "Motivācijas programma" at bounding box center [124, 587] width 151 height 17
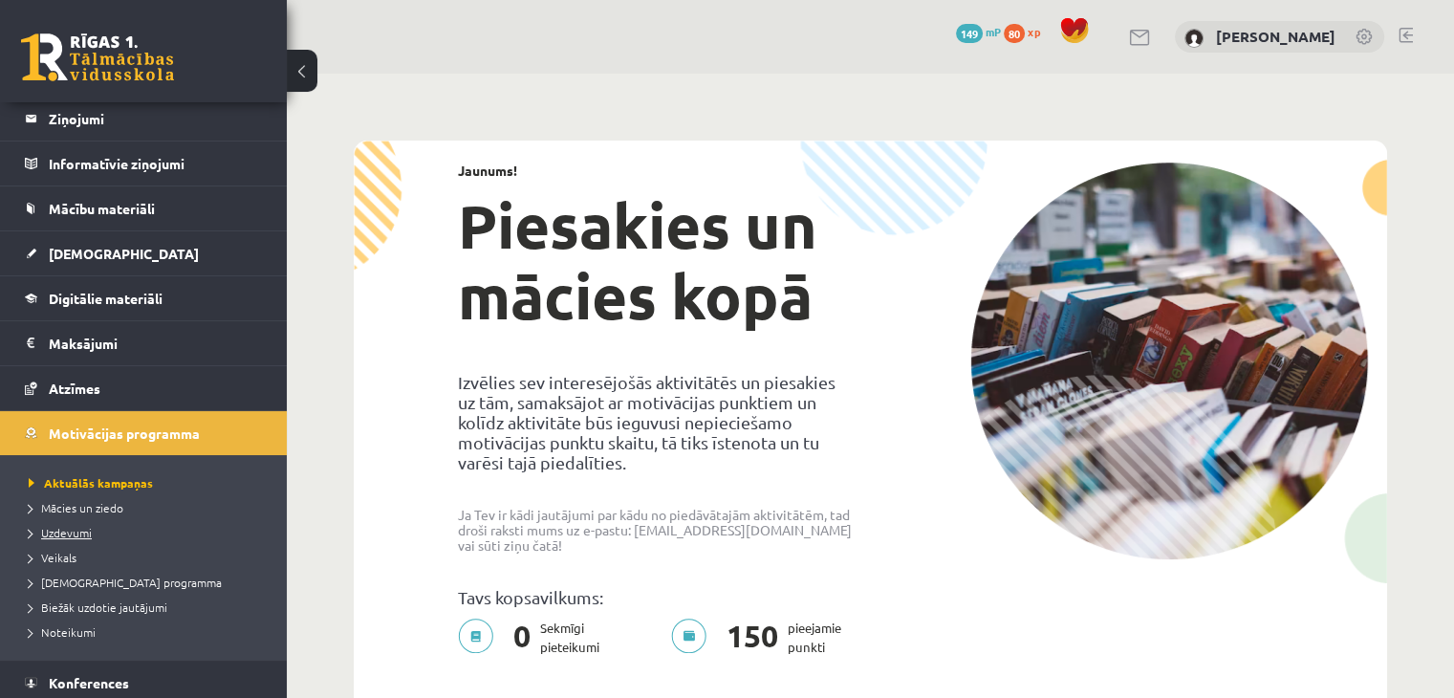
click at [62, 533] on span "Uzdevumi" at bounding box center [60, 532] width 63 height 15
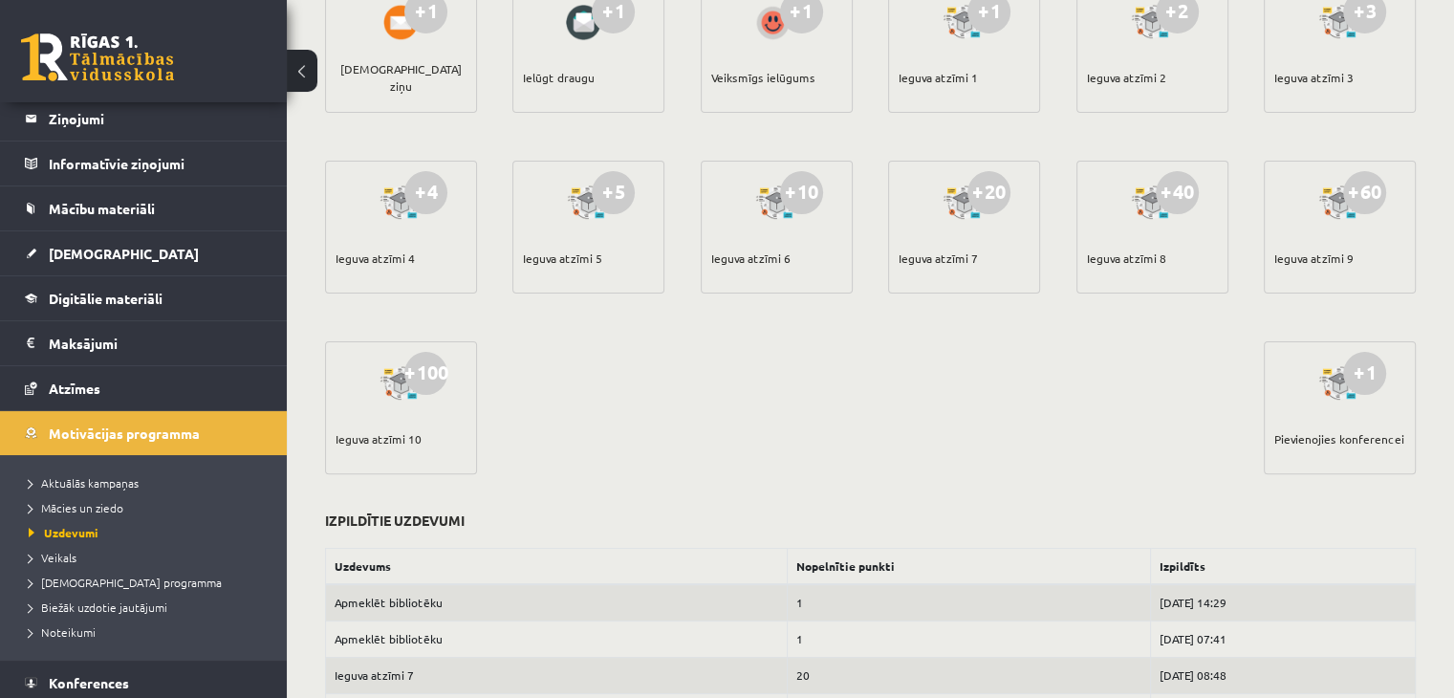
scroll to position [371, 0]
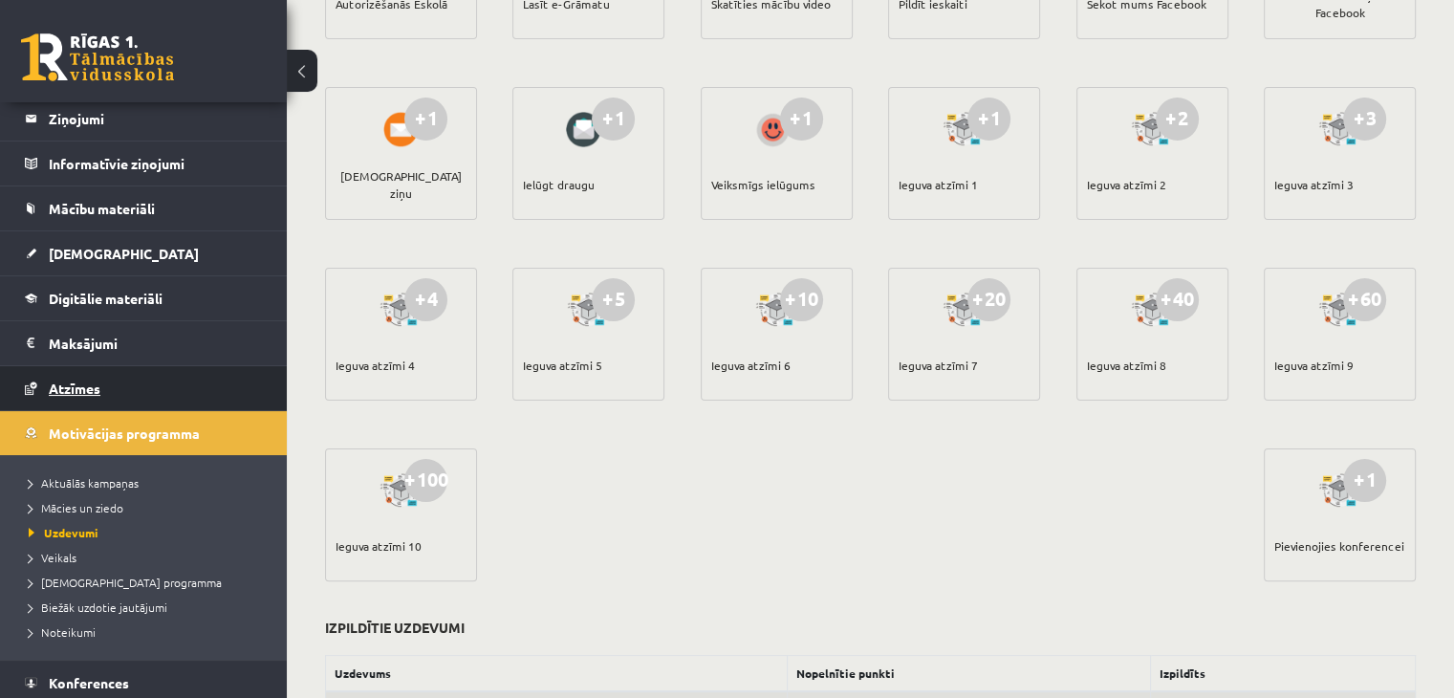
click at [131, 387] on link "Atzīmes" at bounding box center [144, 388] width 238 height 44
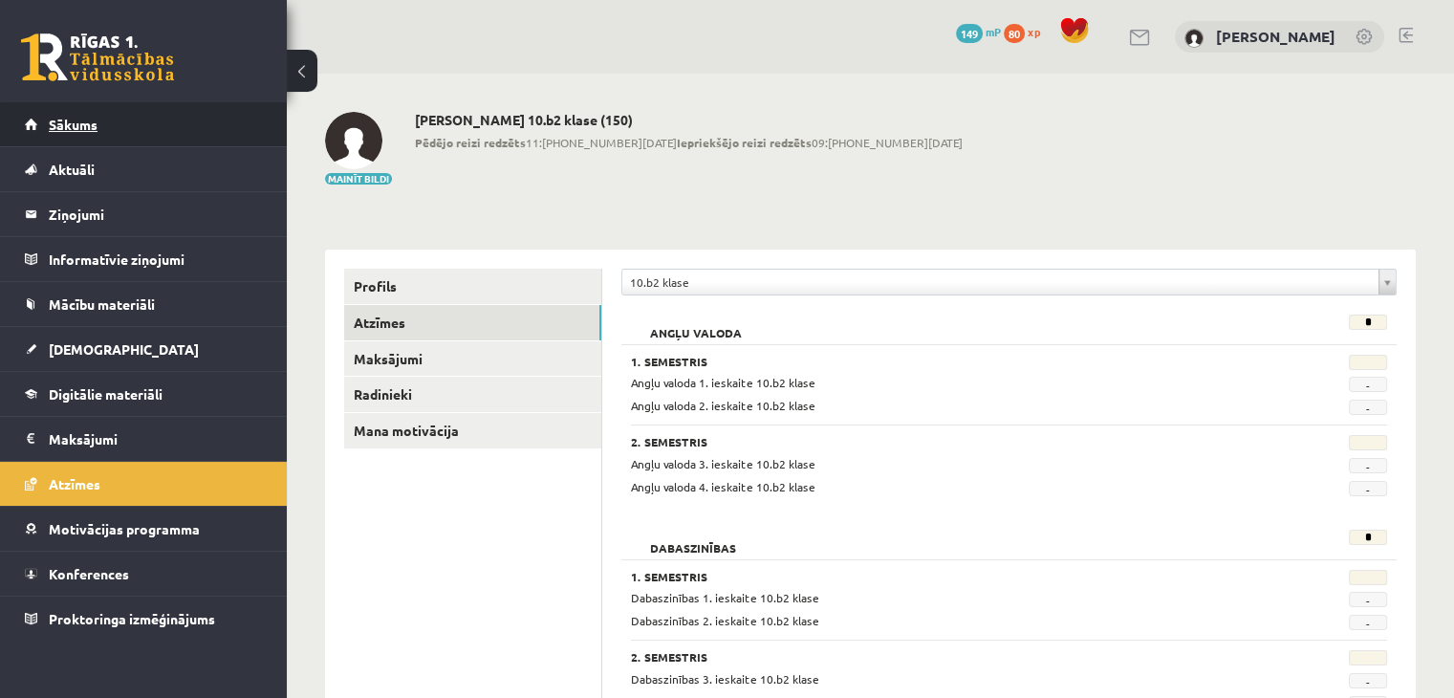
click at [168, 134] on link "Sākums" at bounding box center [144, 124] width 238 height 44
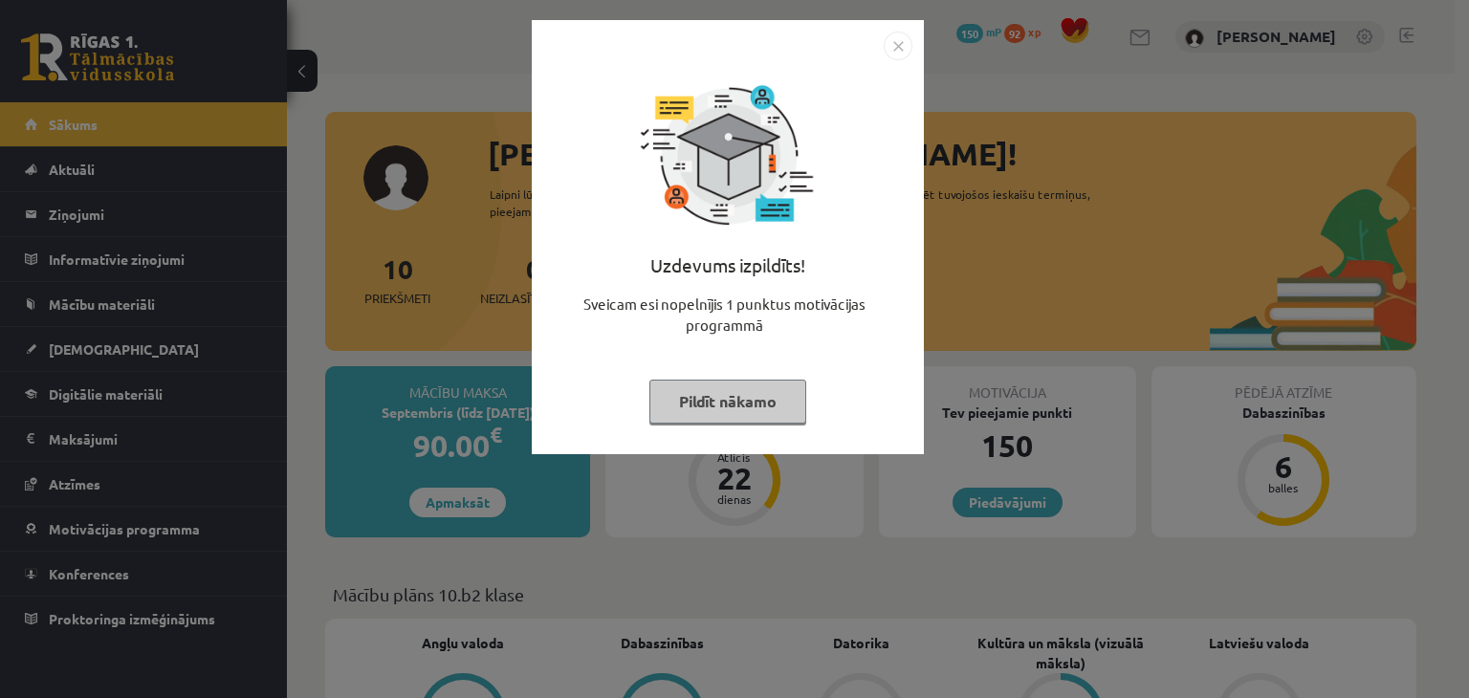
click at [720, 392] on button "Pildīt nākamo" at bounding box center [727, 402] width 157 height 44
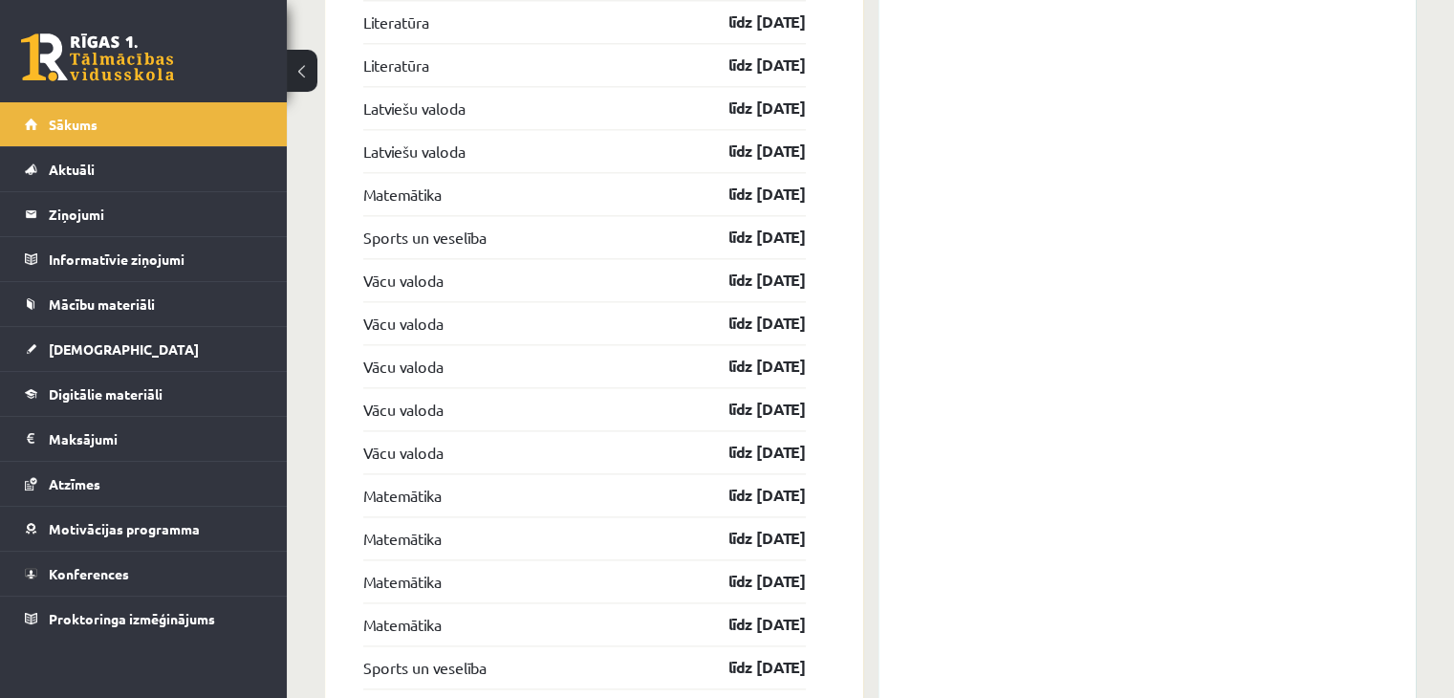
scroll to position [2648, 0]
